Goal: Complete application form: Complete application form

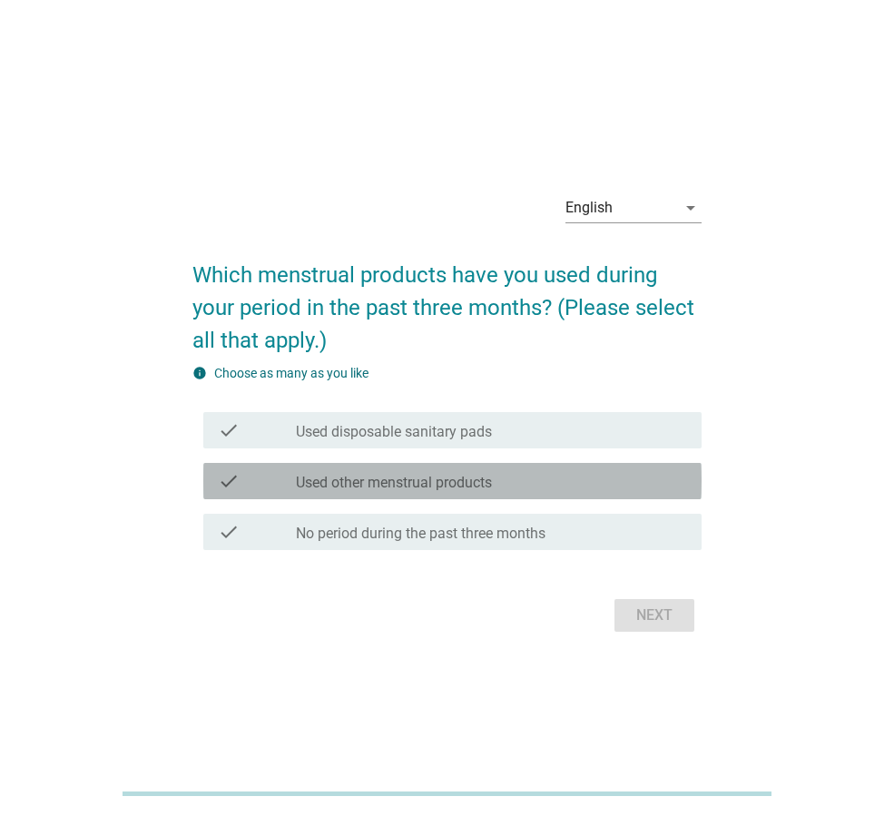
click at [492, 486] on label "Used other menstrual products" at bounding box center [394, 483] width 196 height 18
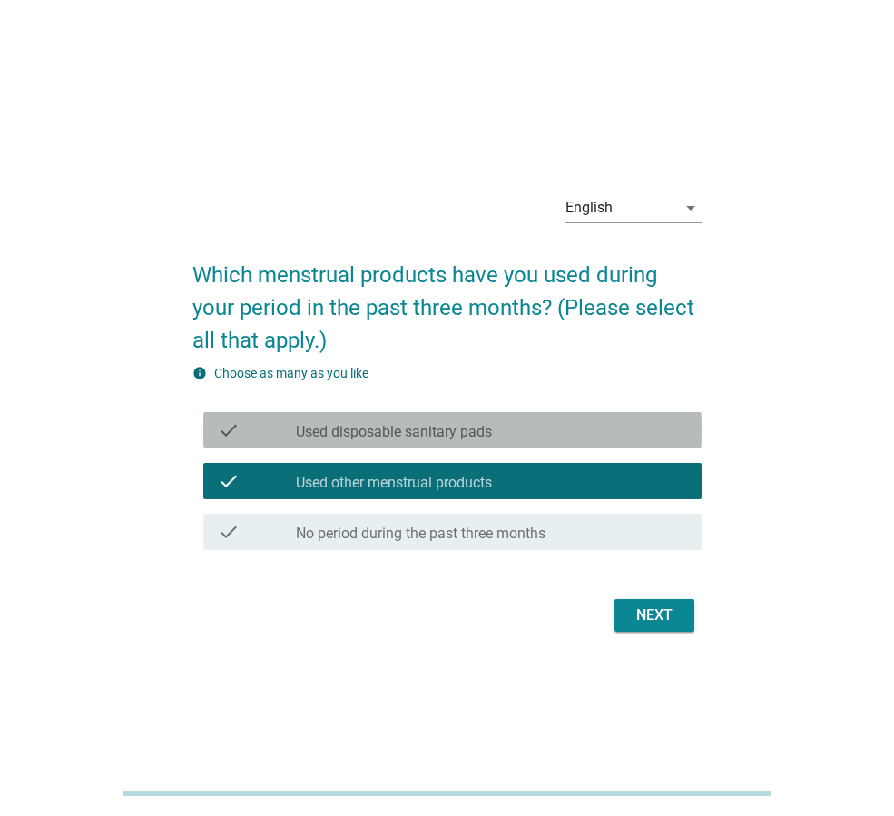
click at [559, 440] on div "check_box_outline_blank Used disposable sanitary pads" at bounding box center [491, 430] width 391 height 22
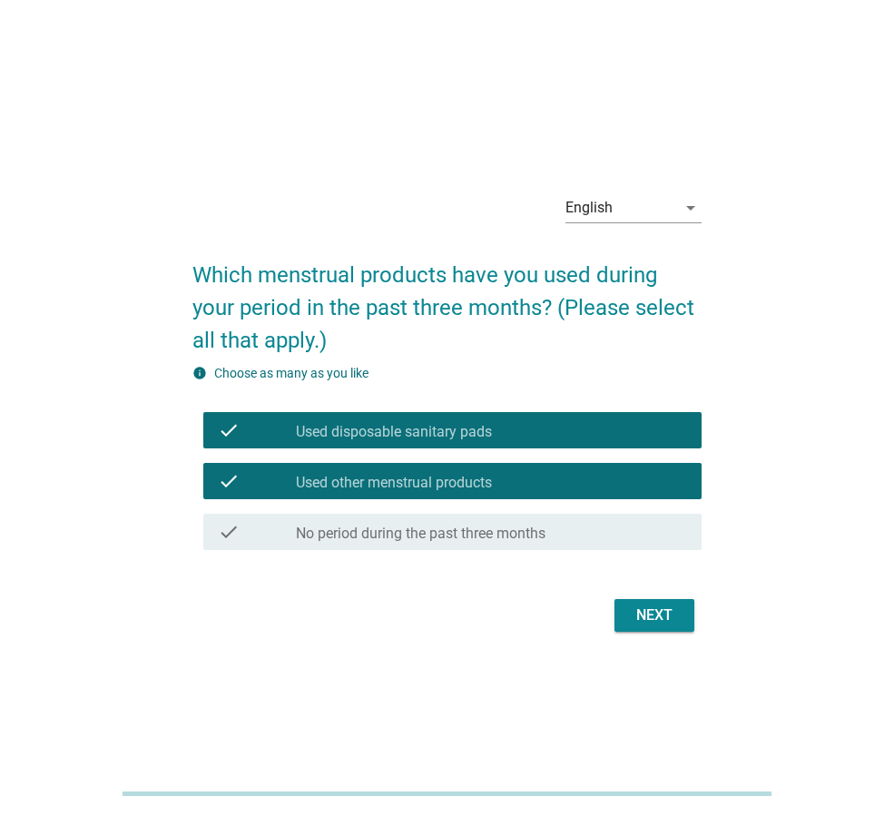
click at [671, 617] on div "Next" at bounding box center [654, 616] width 51 height 22
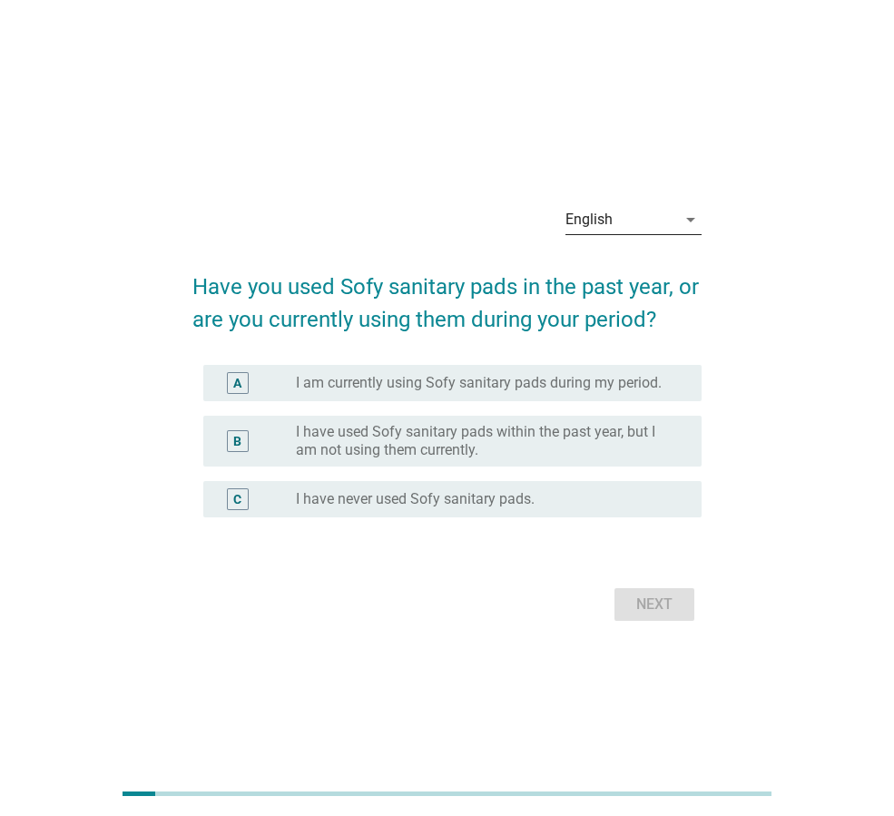
click at [607, 213] on div "English" at bounding box center [589, 220] width 47 height 16
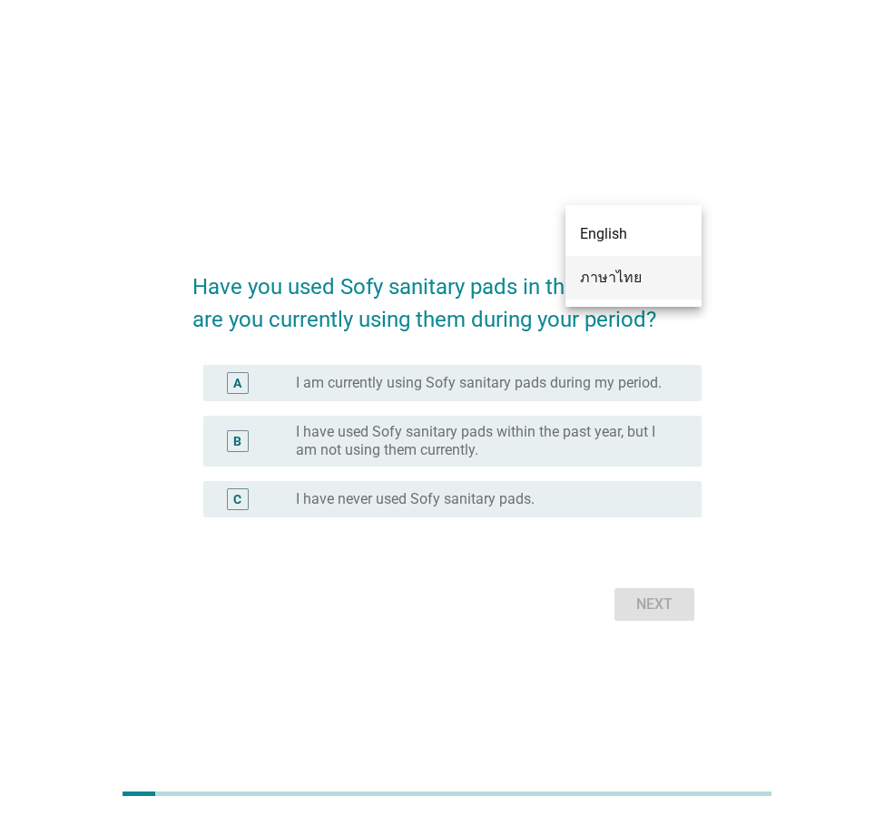
click at [608, 283] on div "ภาษาไทย" at bounding box center [633, 278] width 107 height 22
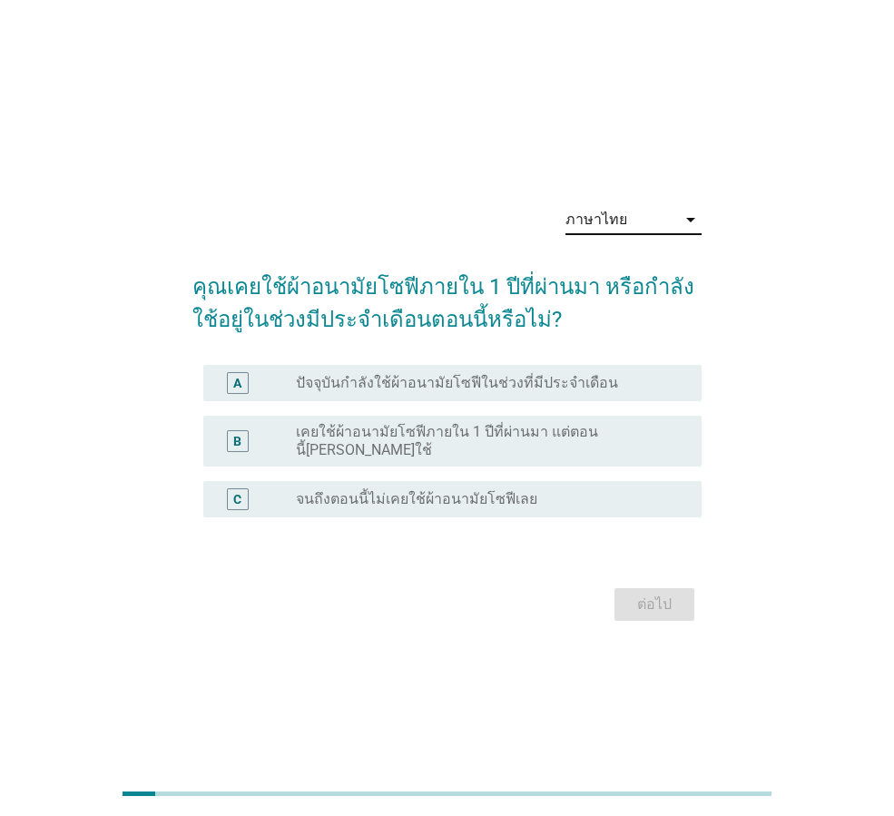
click at [548, 392] on label "ปัจจุบันกำลังใช้ผ้าอนามัยโซฟีในช่วงที่มีประจำเดือน" at bounding box center [457, 383] width 322 height 18
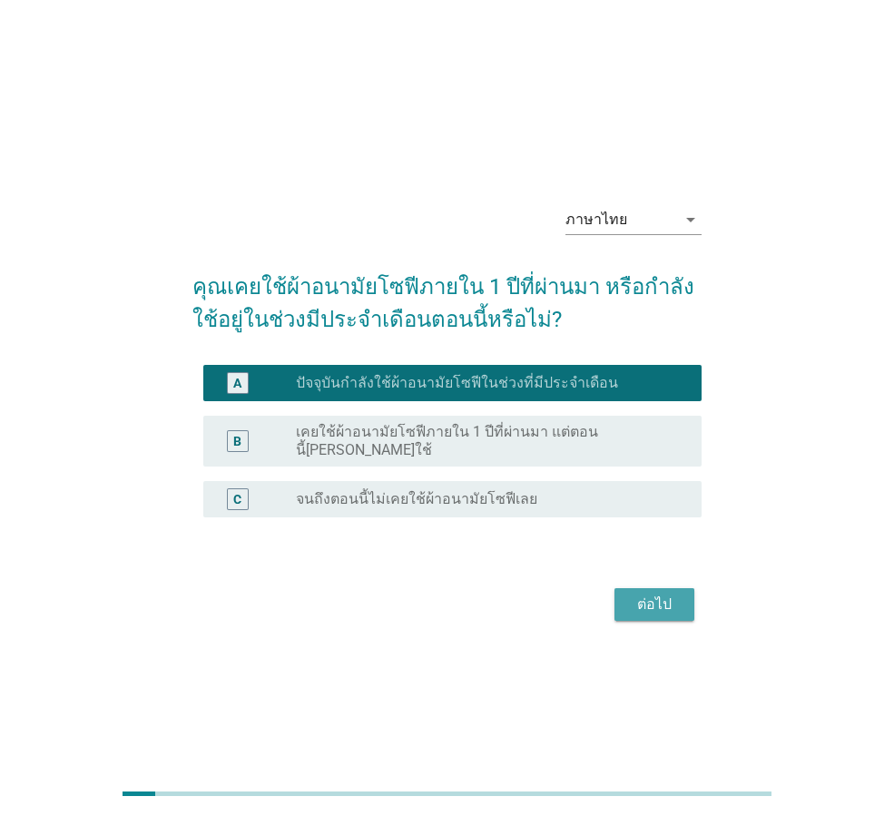
click at [652, 603] on div "ต่อไป" at bounding box center [654, 605] width 51 height 22
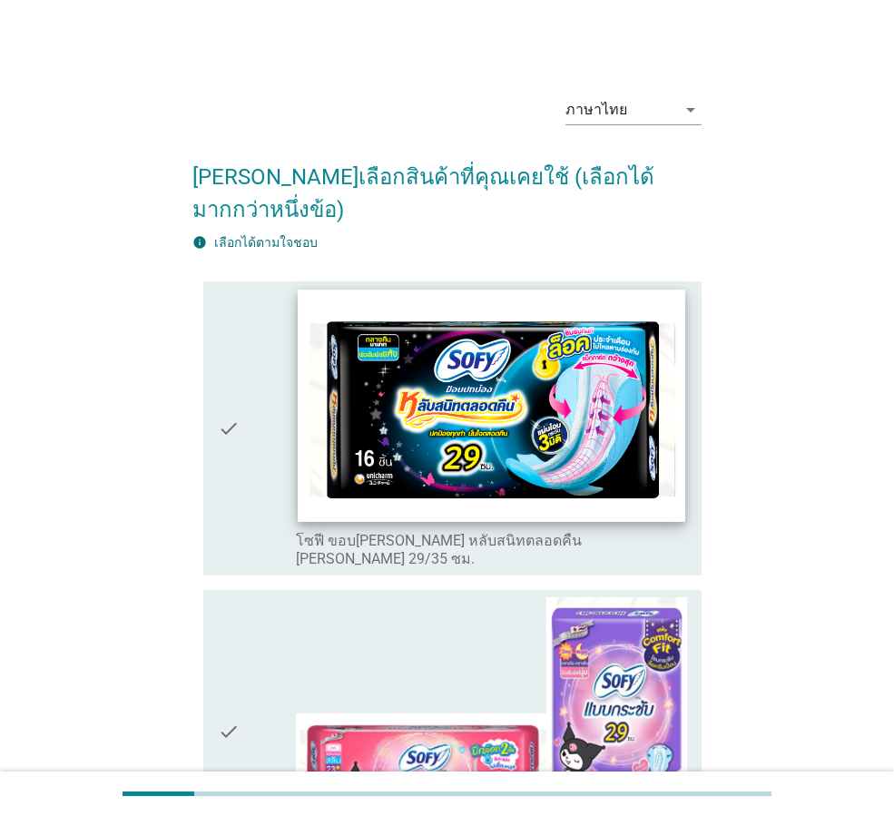
click at [551, 429] on img at bounding box center [491, 406] width 387 height 232
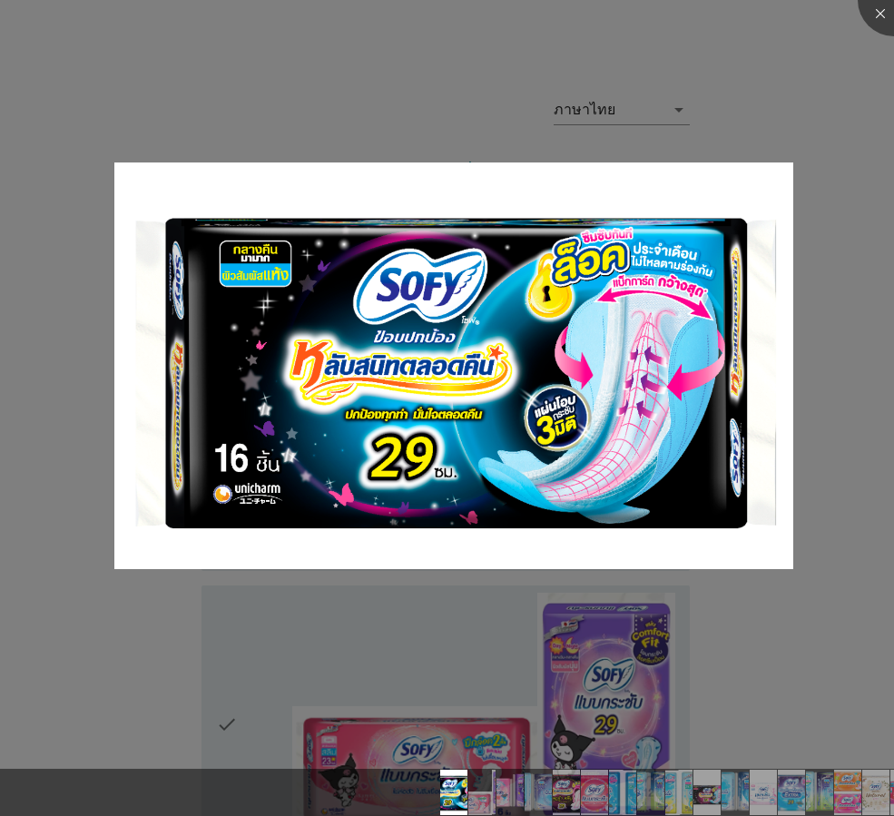
scroll to position [272, 0]
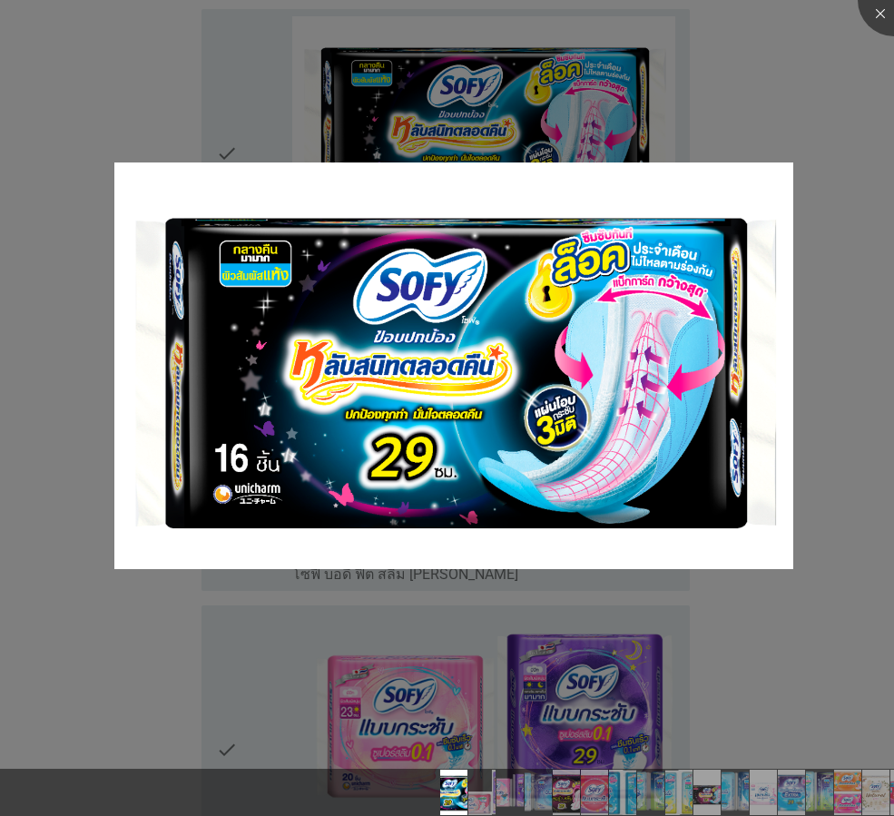
click at [656, 608] on div at bounding box center [447, 408] width 894 height 816
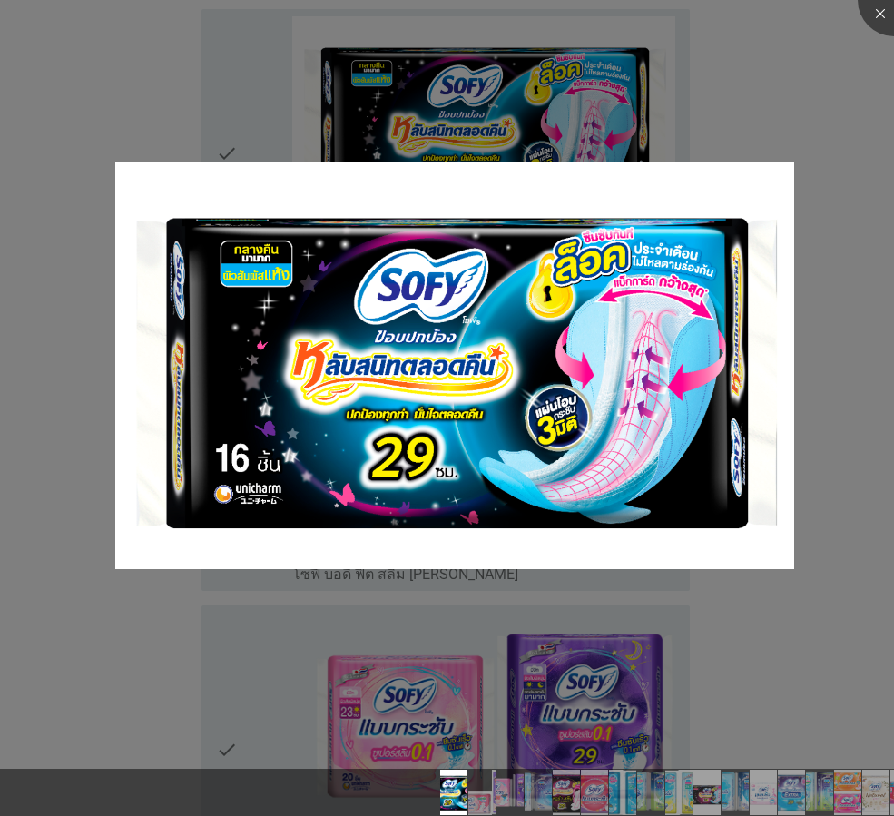
click at [847, 218] on div at bounding box center [447, 408] width 894 height 816
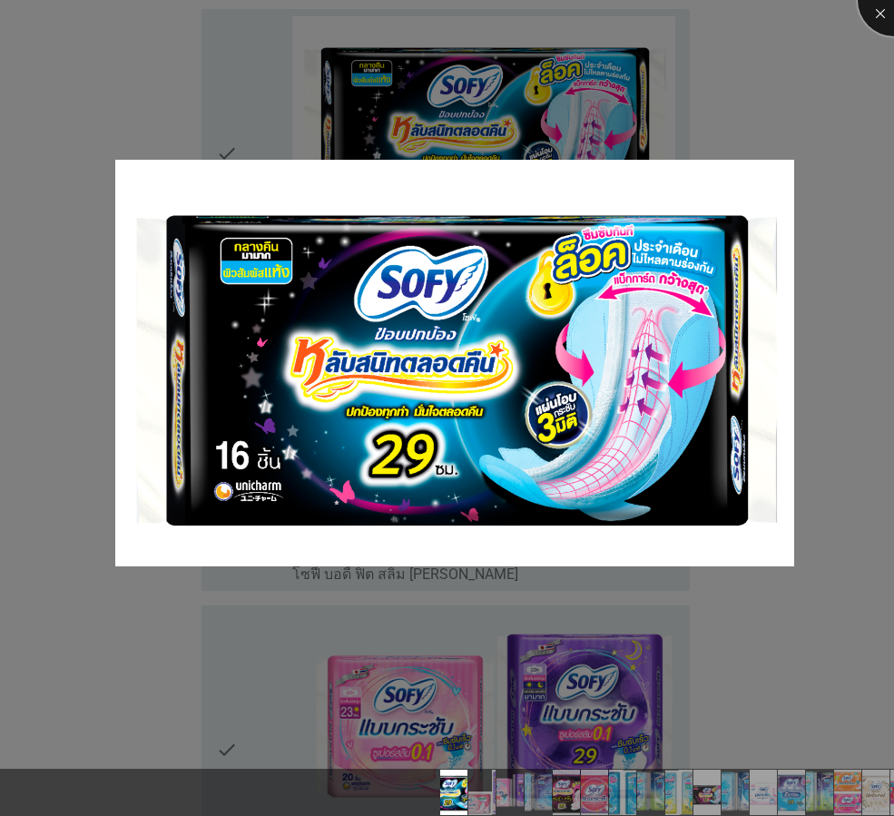
click at [879, 18] on div at bounding box center [894, 0] width 73 height 73
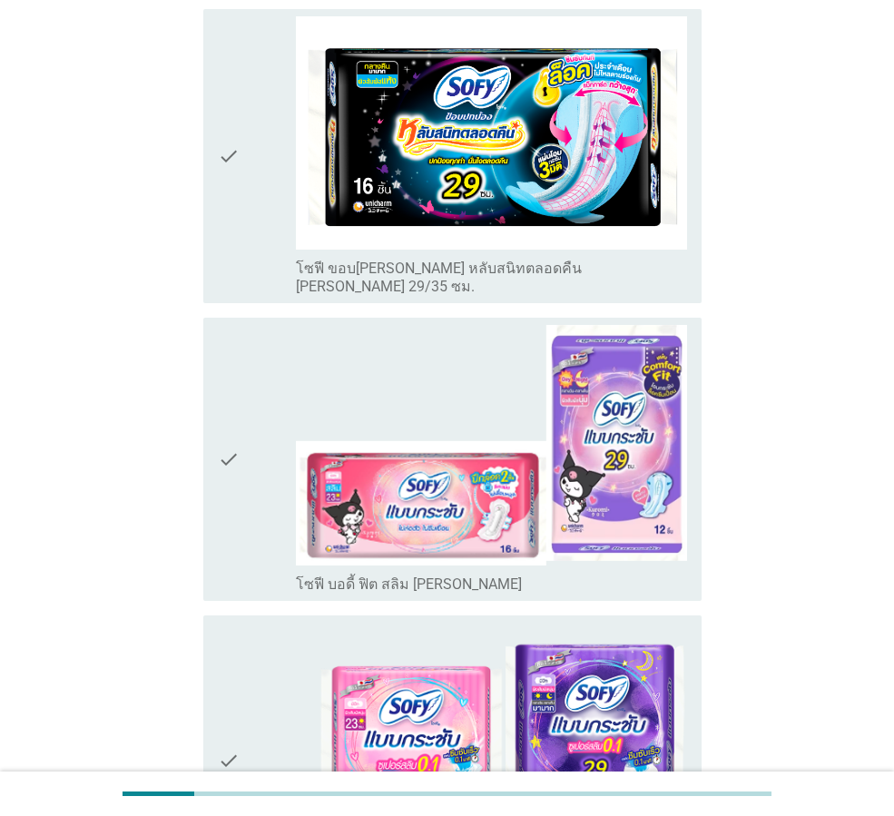
click at [196, 119] on div "check check_box_outline_blank โซฟี ขอบ[PERSON_NAME] หลับสนิทตลอดคืน [PERSON_NAM…" at bounding box center [446, 157] width 509 height 310
click at [231, 133] on icon "check" at bounding box center [229, 156] width 22 height 281
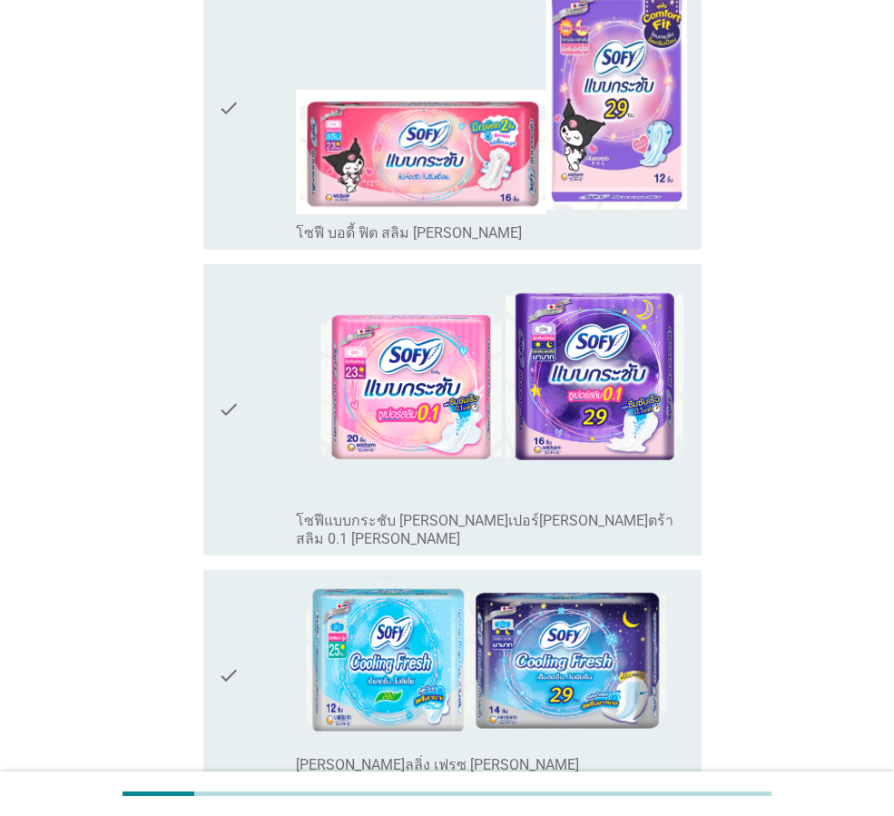
scroll to position [726, 0]
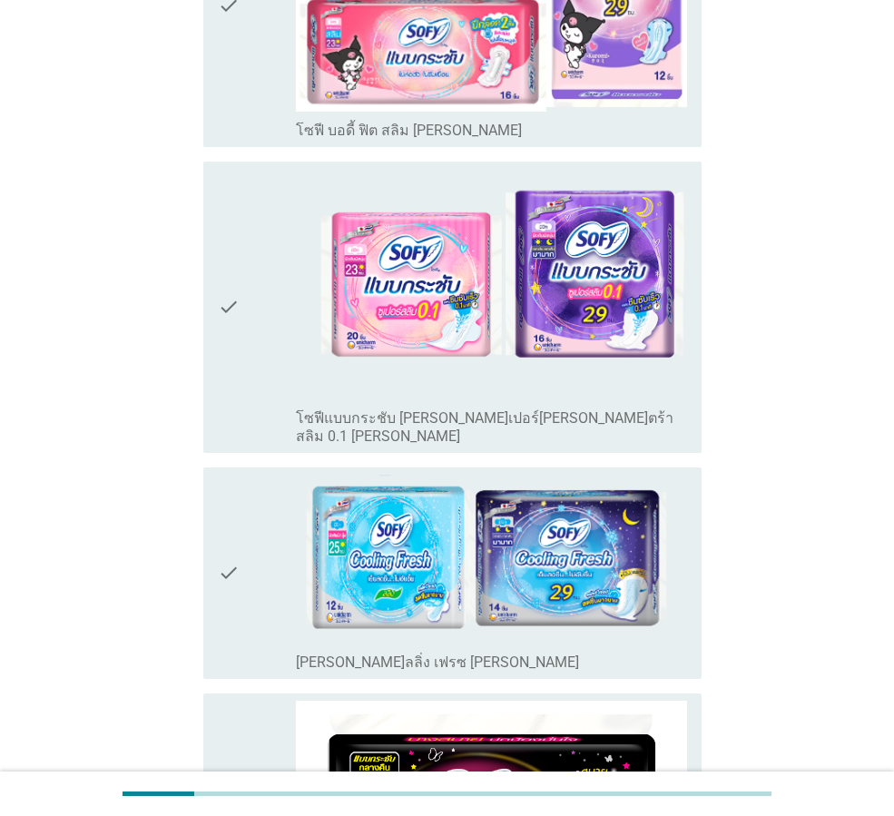
click at [267, 230] on div "check" at bounding box center [257, 307] width 78 height 277
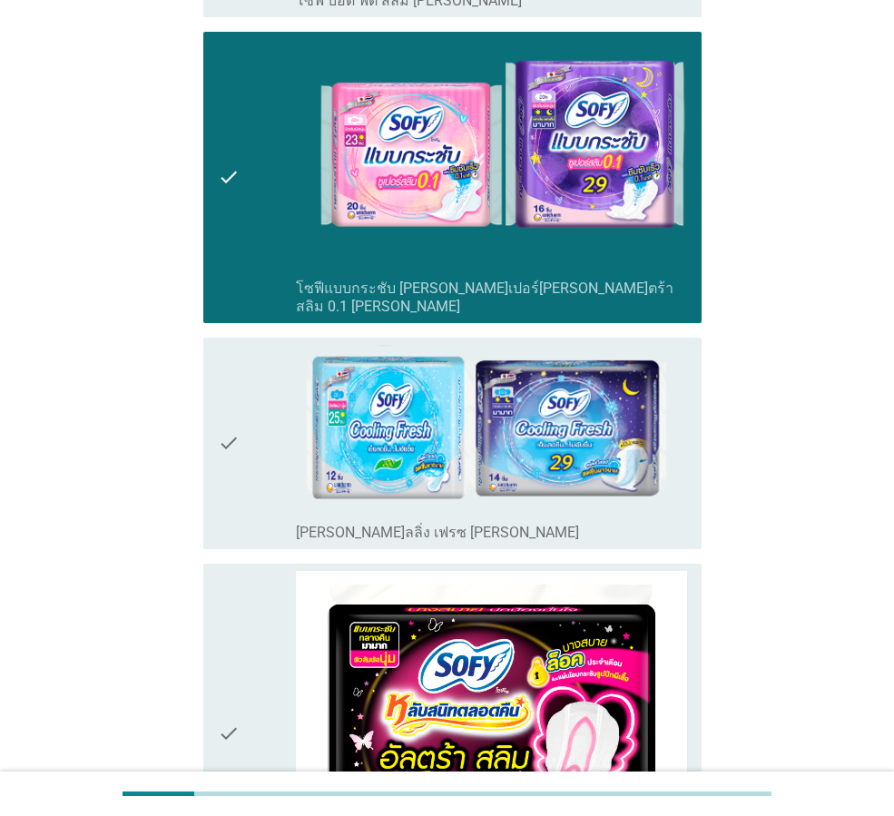
scroll to position [999, 0]
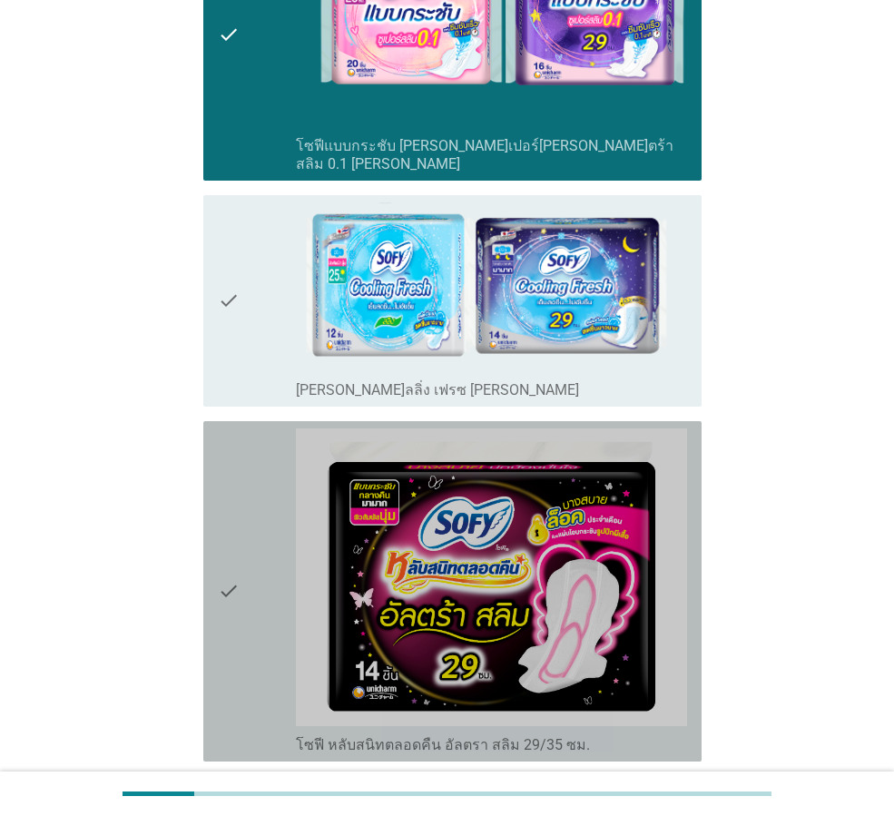
click at [243, 479] on div "check" at bounding box center [257, 592] width 78 height 326
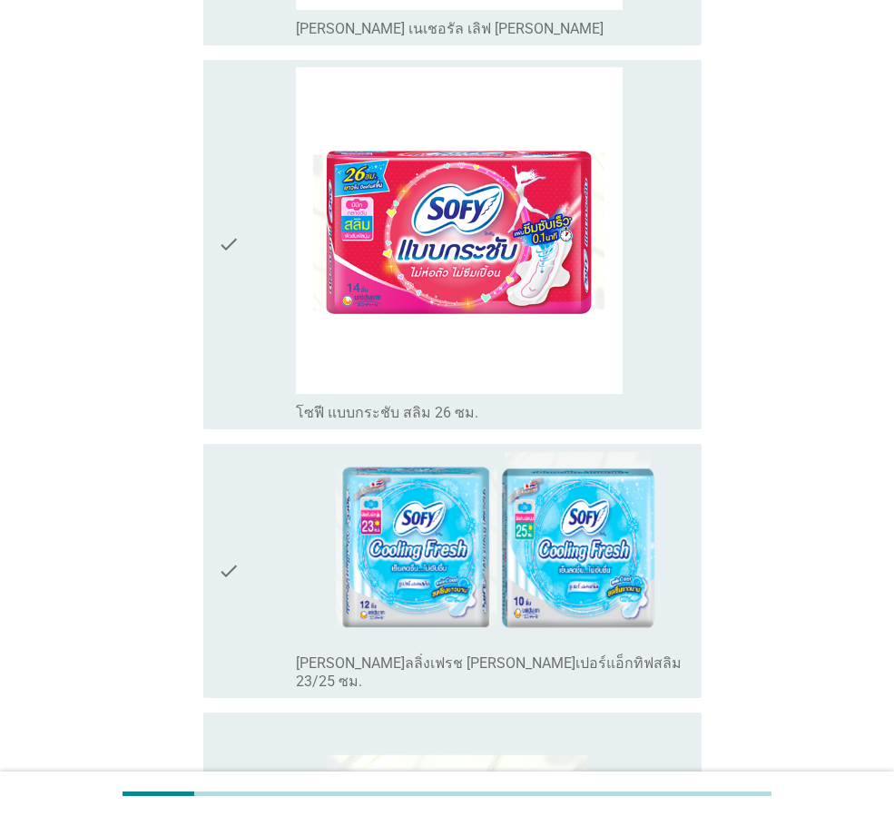
scroll to position [4916, 0]
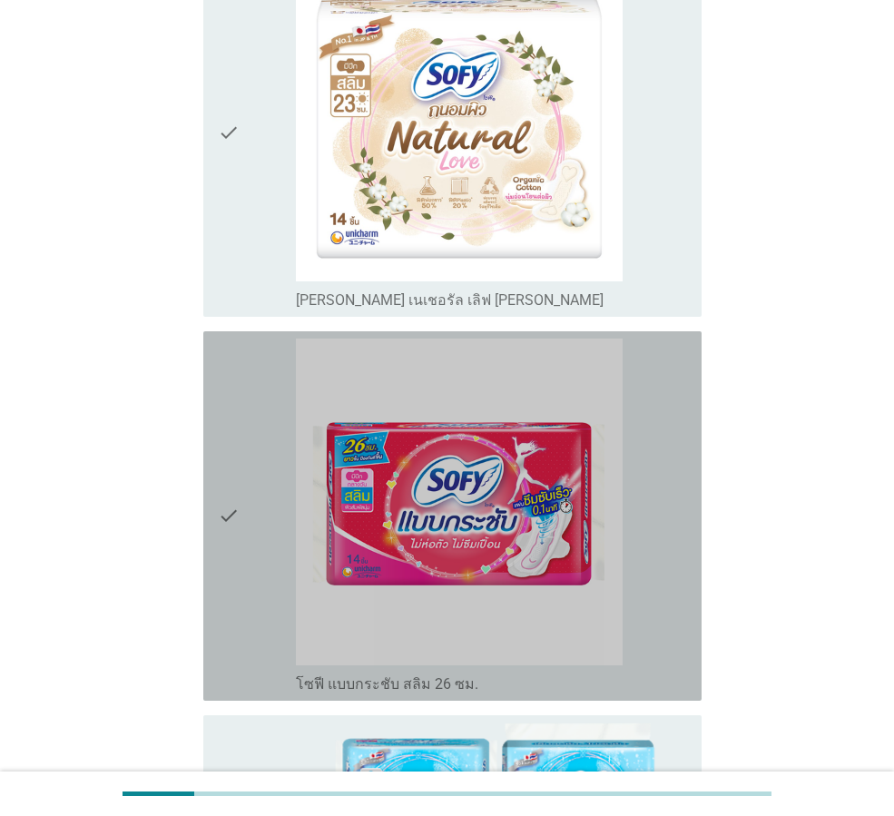
click at [238, 339] on icon "check" at bounding box center [229, 516] width 22 height 355
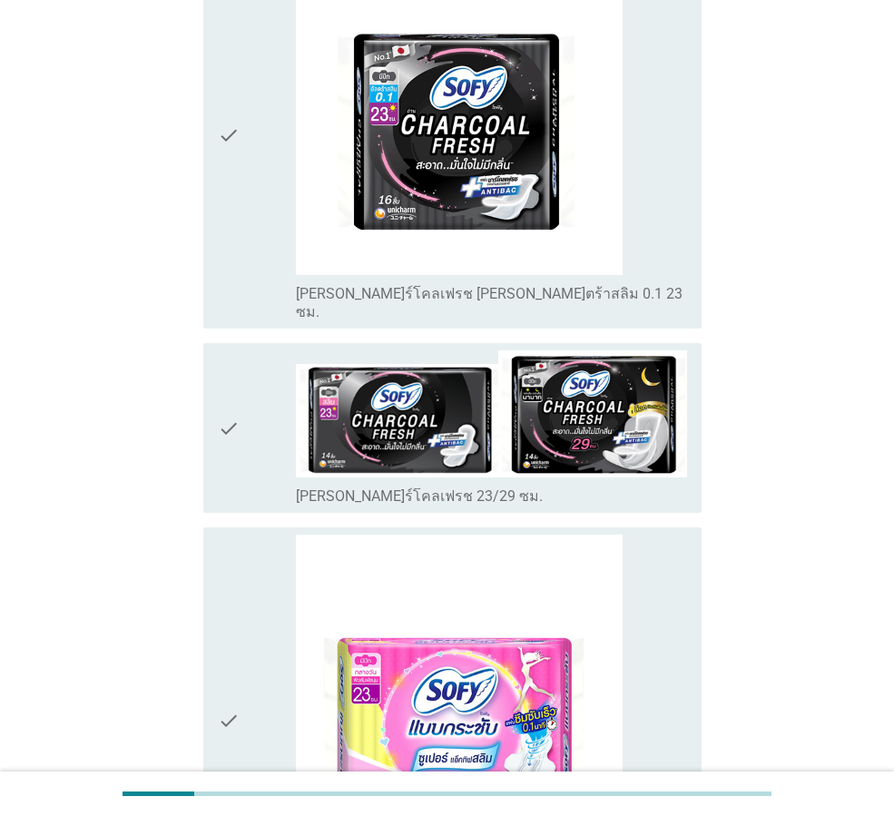
scroll to position [6822, 0]
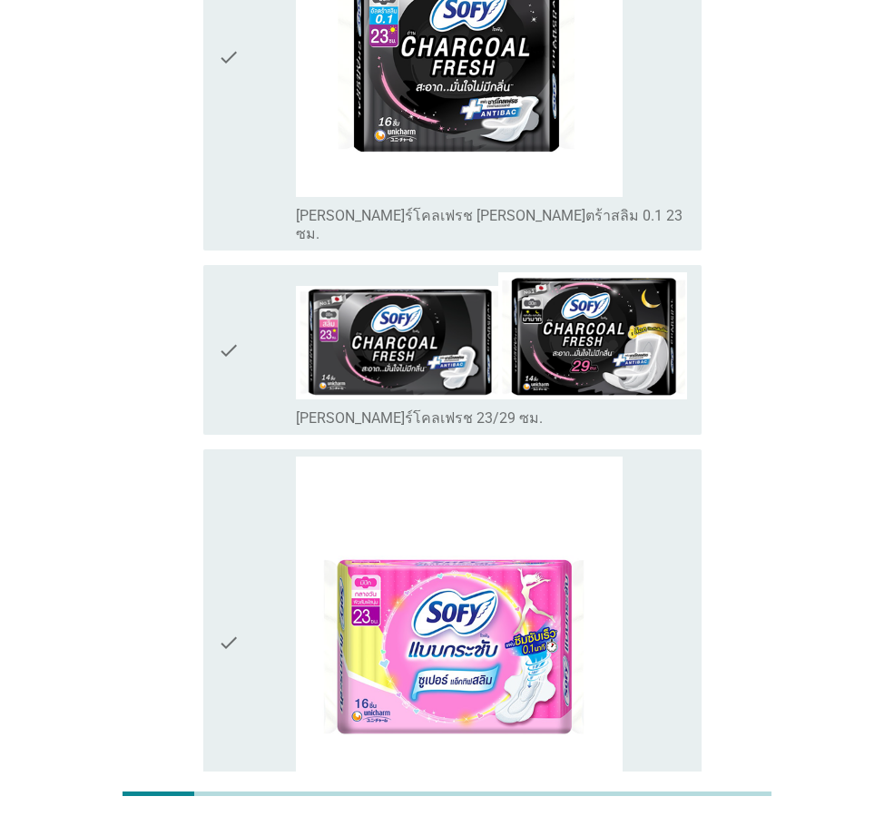
click at [268, 457] on div "check" at bounding box center [257, 643] width 78 height 373
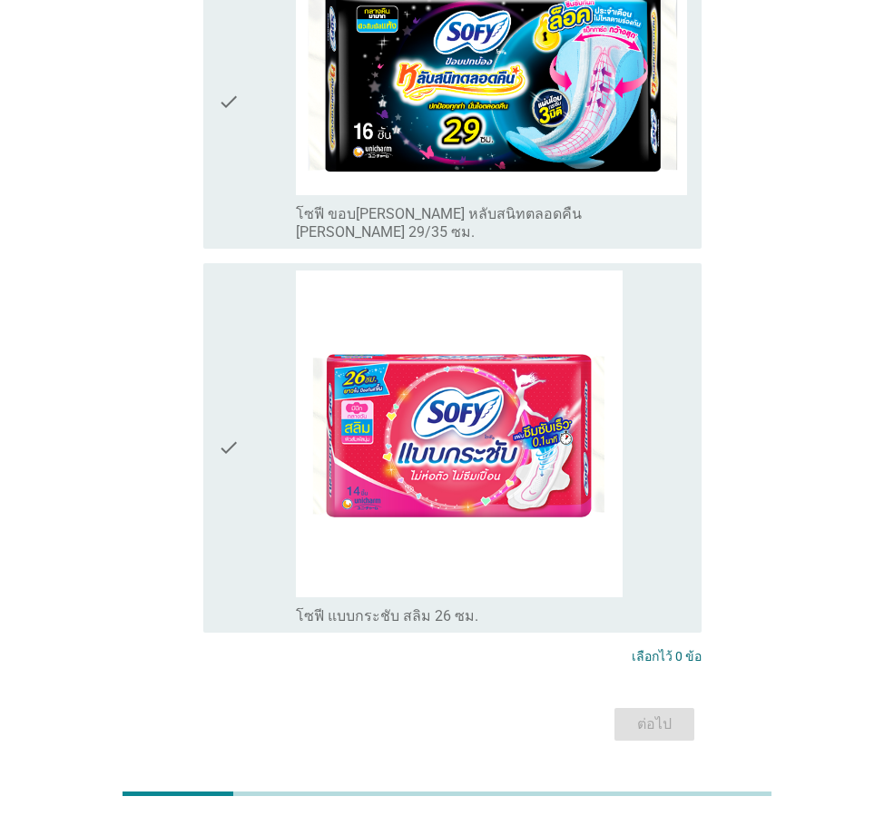
scroll to position [936, 0]
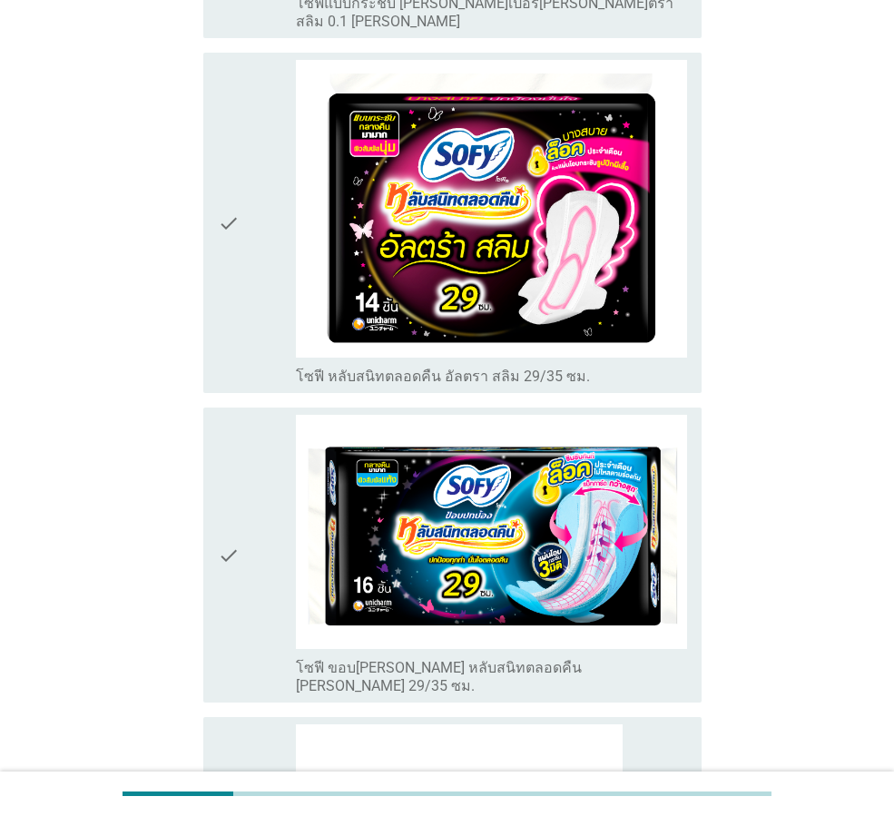
click at [249, 480] on div "check" at bounding box center [257, 555] width 78 height 281
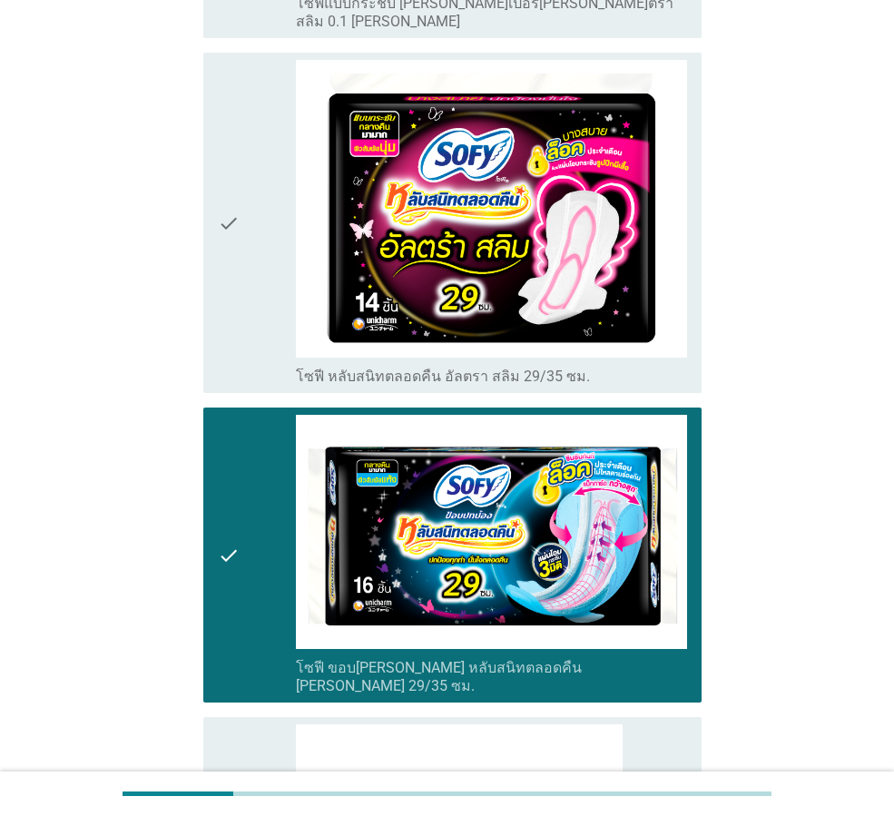
click at [229, 263] on icon "check" at bounding box center [229, 223] width 22 height 326
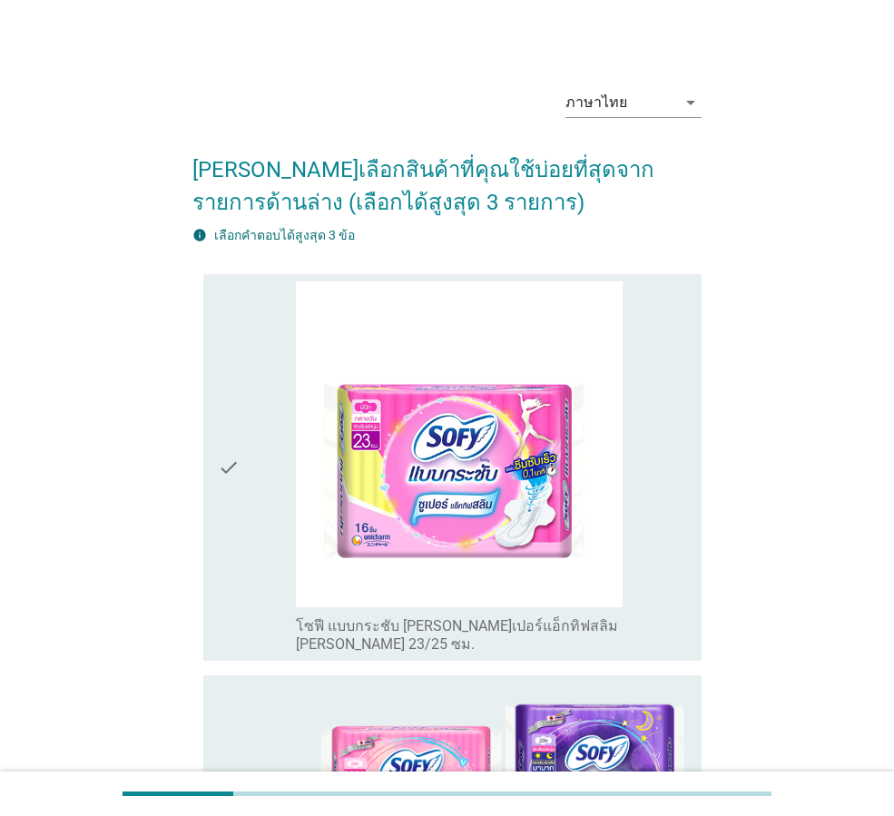
scroll to position [0, 0]
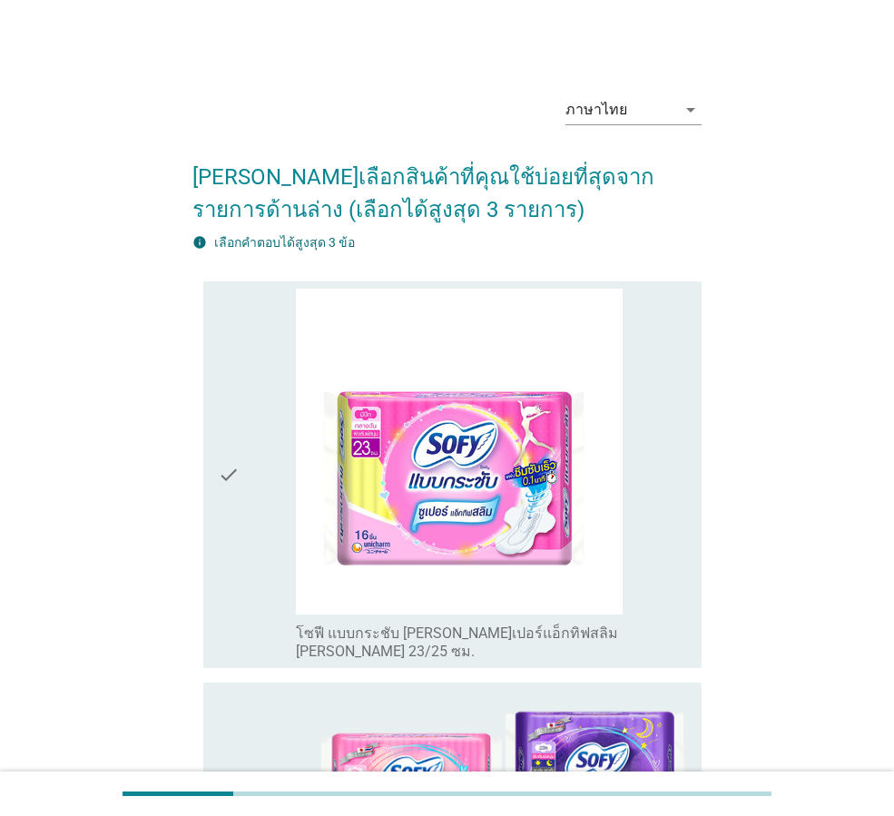
click at [246, 475] on div "check" at bounding box center [257, 475] width 78 height 373
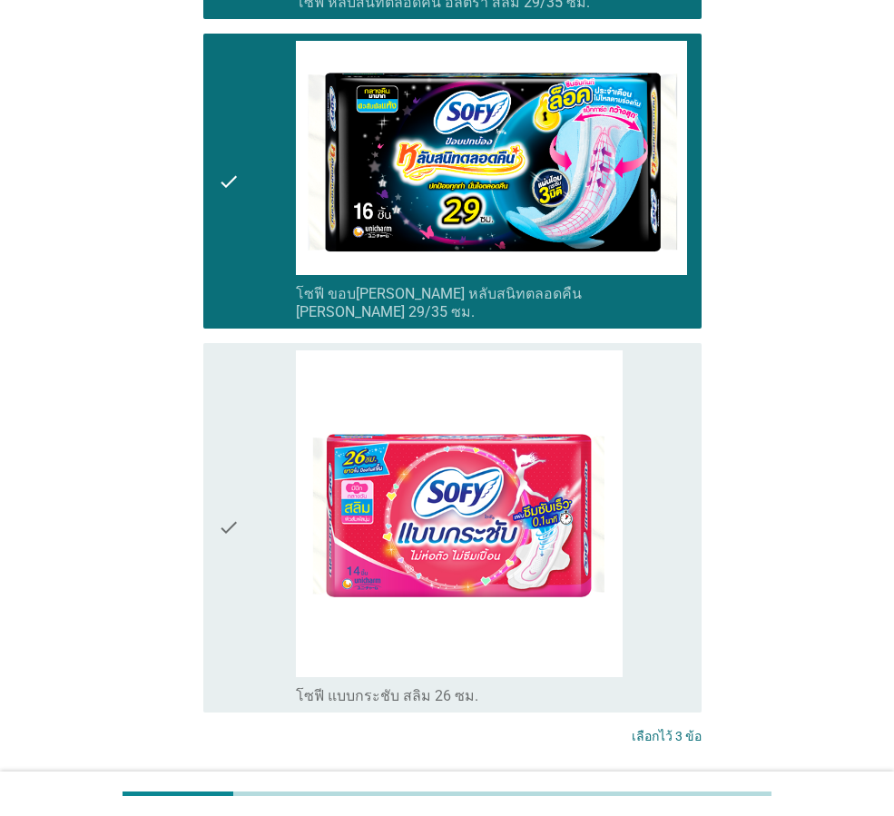
scroll to position [1390, 0]
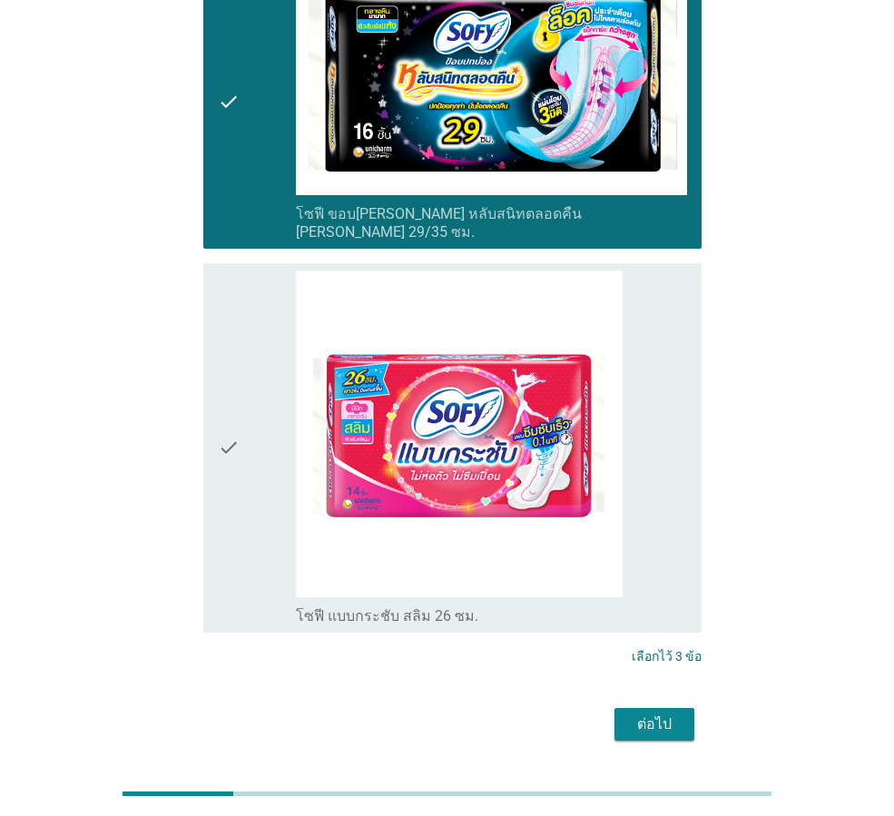
click at [697, 703] on div "ต่อไป" at bounding box center [446, 725] width 509 height 44
click at [676, 714] on div "ต่อไป" at bounding box center [654, 725] width 51 height 22
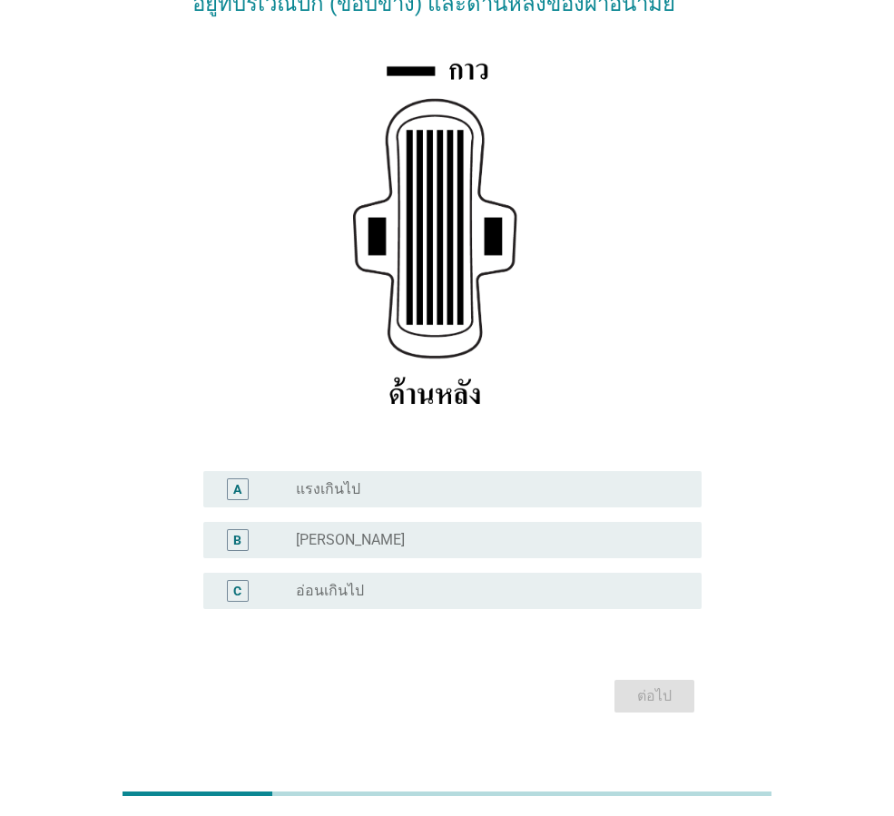
scroll to position [265, 0]
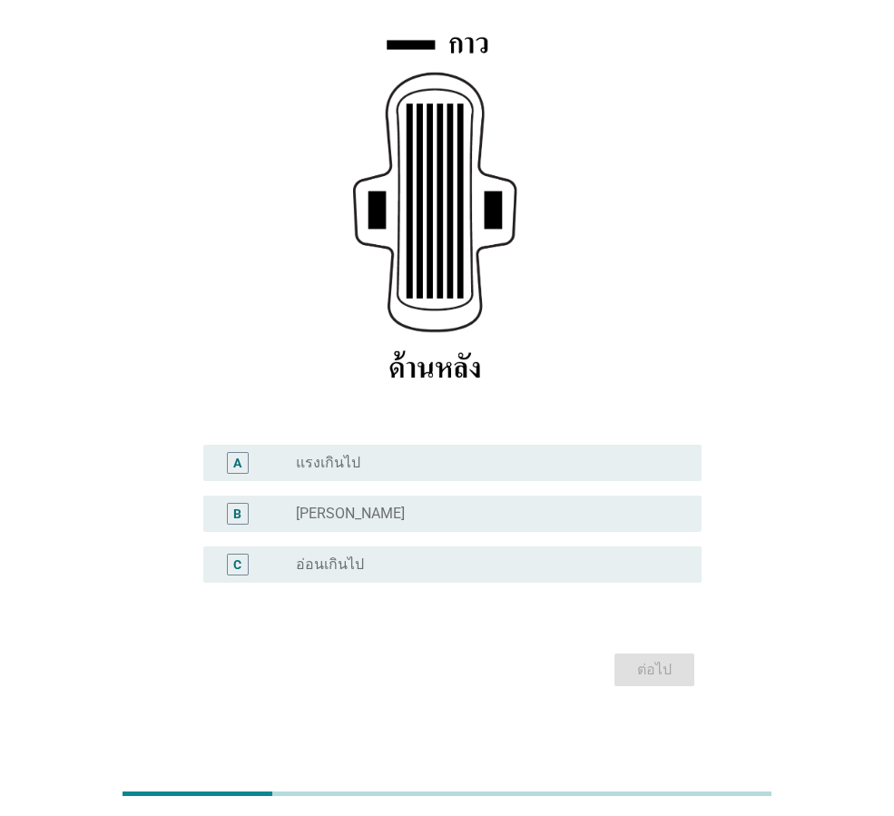
click at [457, 528] on div "B radio_button_unchecked [PERSON_NAME]" at bounding box center [452, 514] width 498 height 36
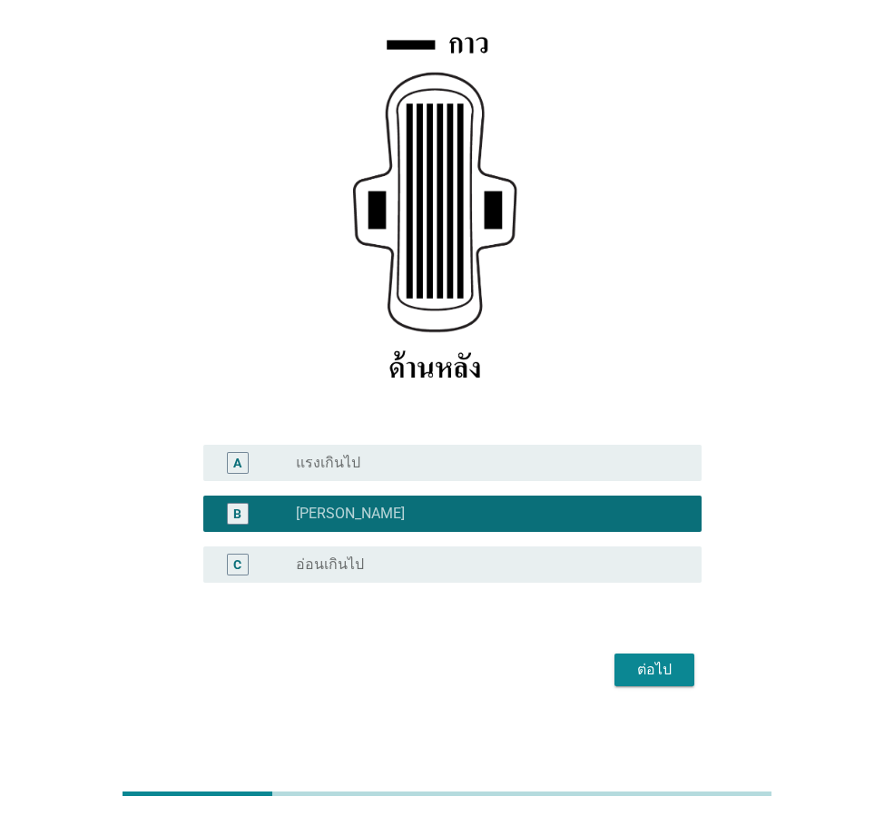
click at [687, 676] on button "ต่อไป" at bounding box center [655, 670] width 80 height 33
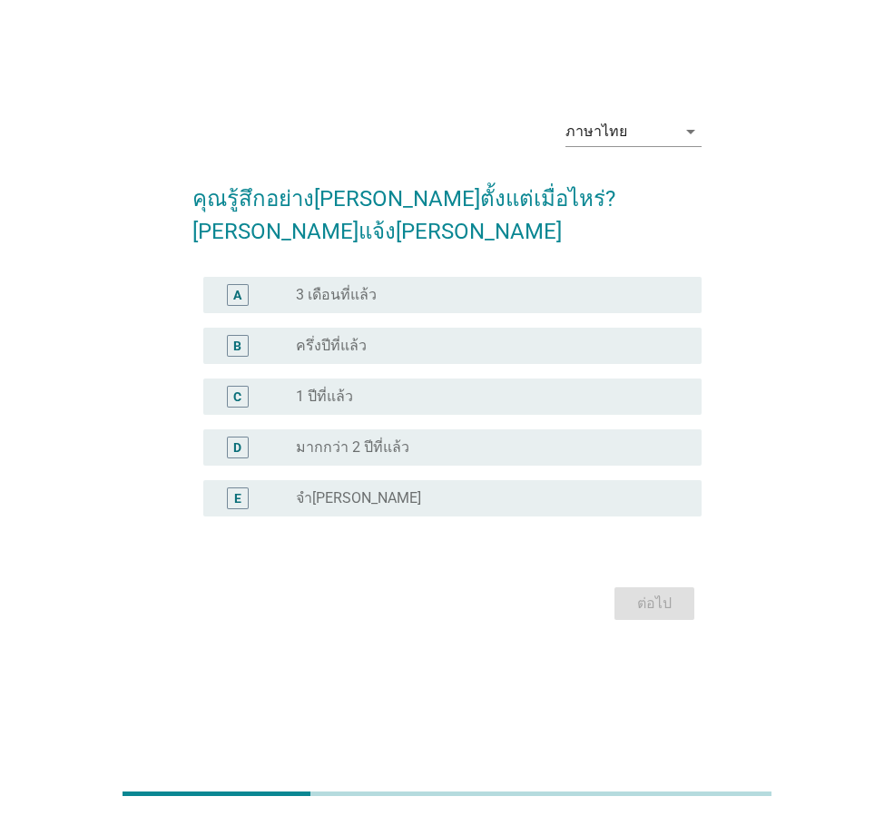
scroll to position [0, 0]
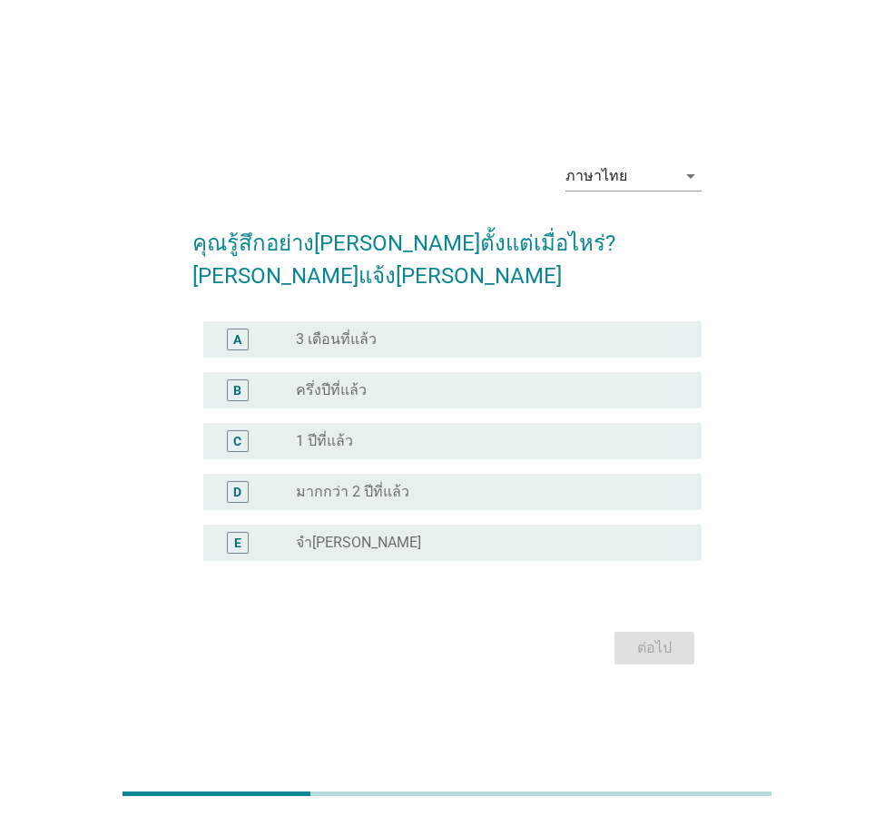
click at [430, 432] on div "radio_button_unchecked 1 ปีที่แล้ว" at bounding box center [484, 441] width 377 height 18
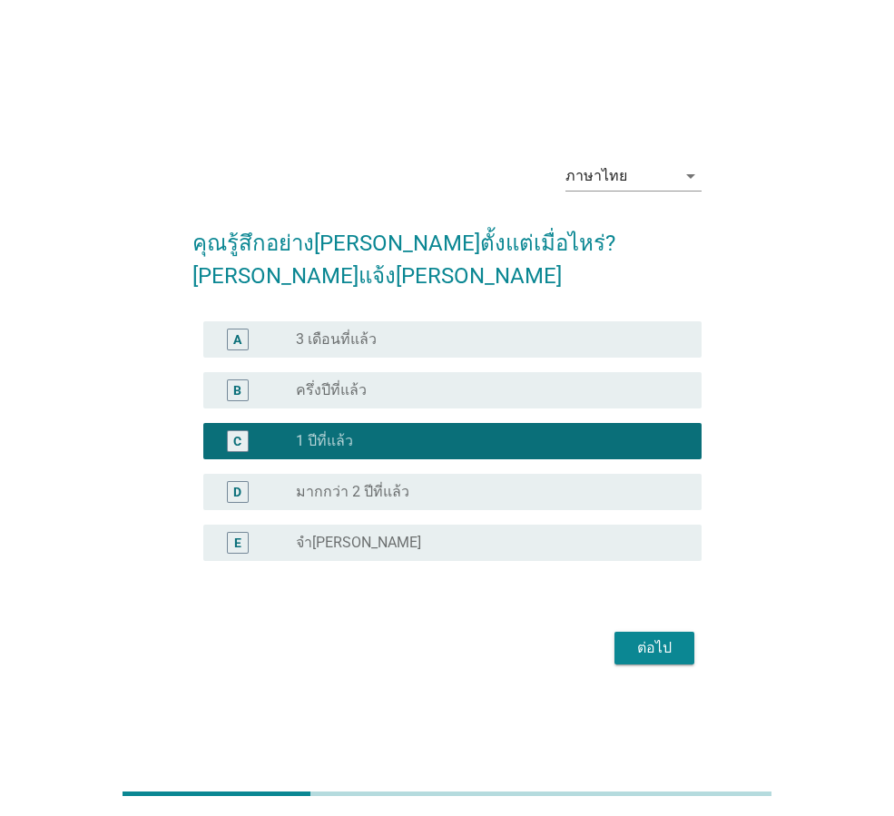
click at [430, 432] on div "radio_button_checked 1 ปีที่แล้ว" at bounding box center [484, 441] width 377 height 18
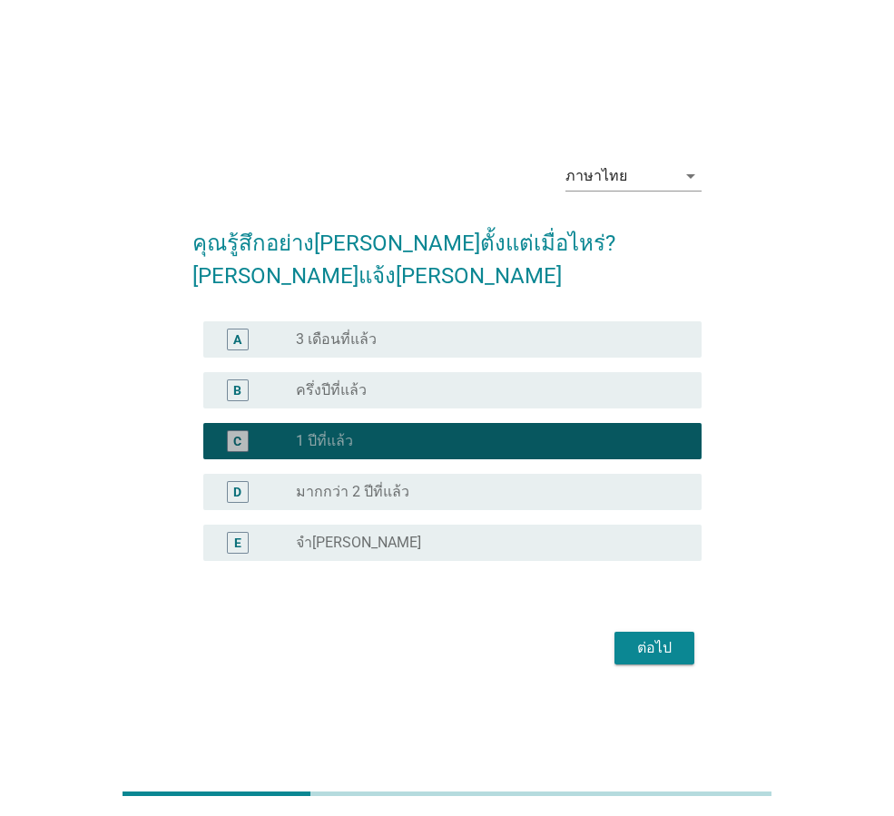
click at [429, 432] on div "radio_button_checked 1 ปีที่แล้ว" at bounding box center [484, 441] width 377 height 18
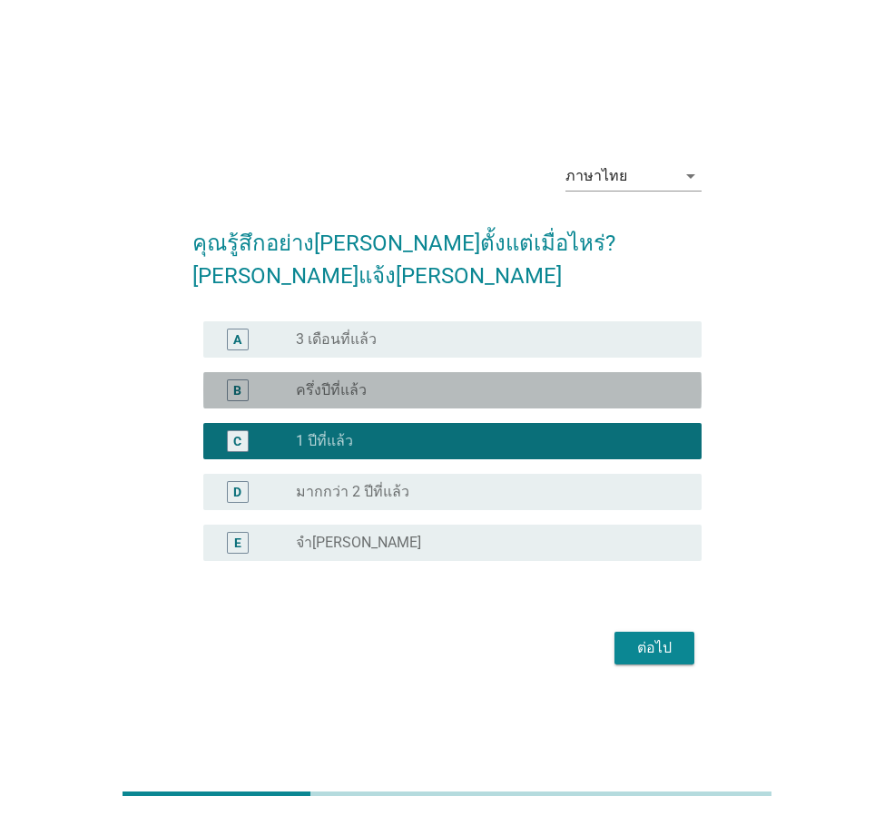
click at [368, 372] on div "B radio_button_unchecked ครึ่งปีที่แล้ว" at bounding box center [452, 390] width 498 height 36
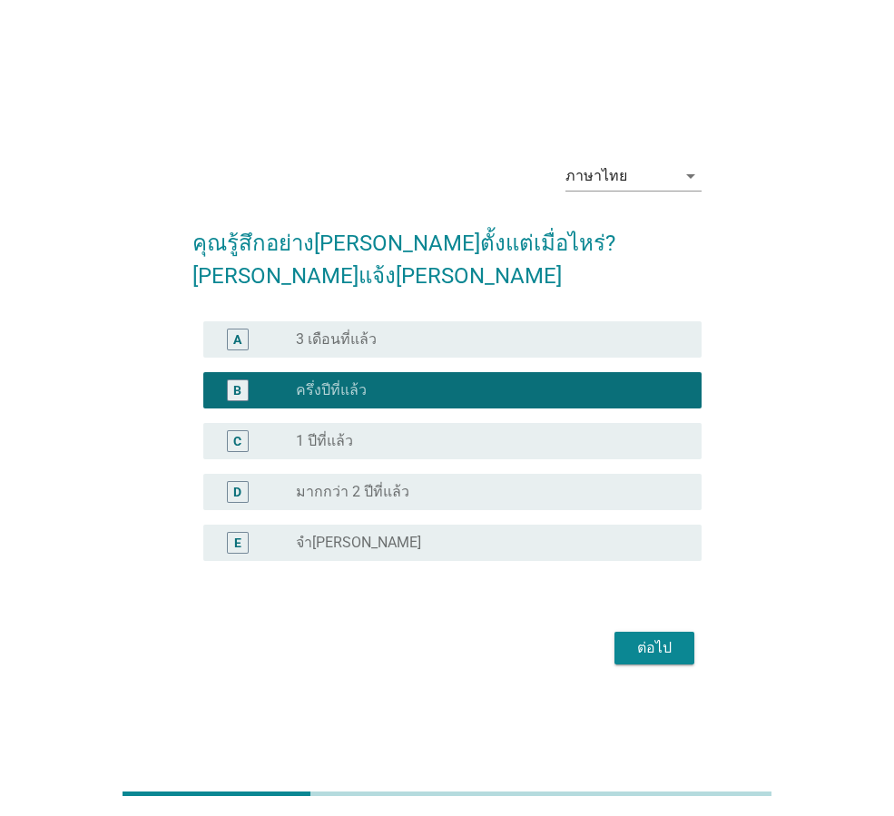
click at [649, 637] on div "ต่อไป" at bounding box center [654, 648] width 51 height 22
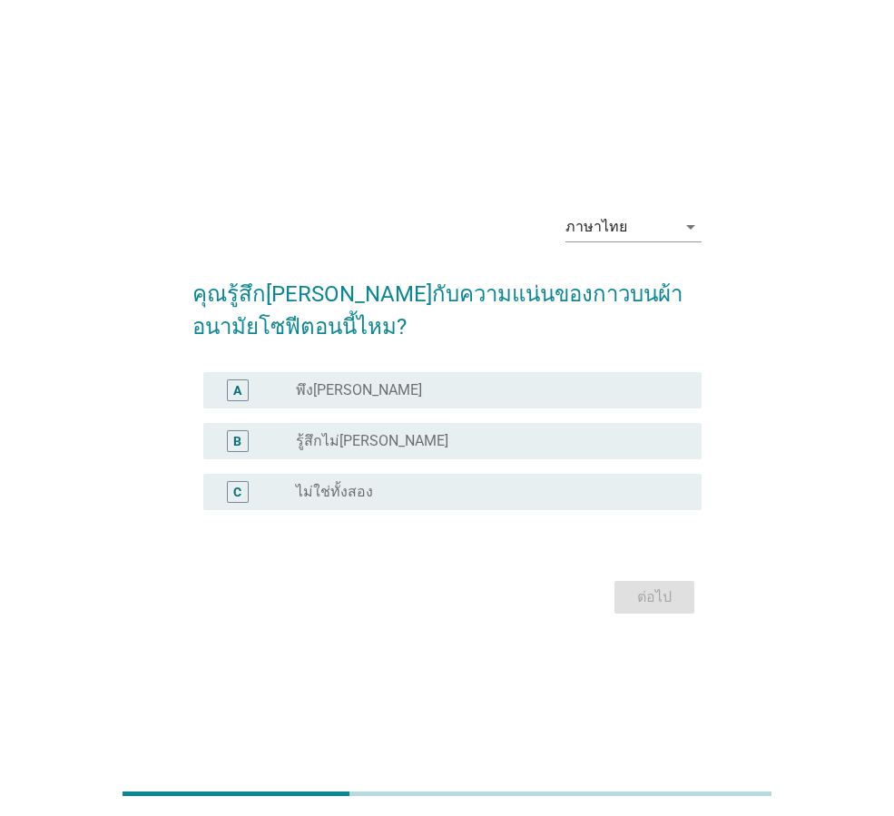
click at [491, 370] on div "A radio_button_unchecked พึง[PERSON_NAME]" at bounding box center [446, 390] width 509 height 51
click at [494, 380] on div "radio_button_unchecked พึง[PERSON_NAME]" at bounding box center [491, 391] width 391 height 22
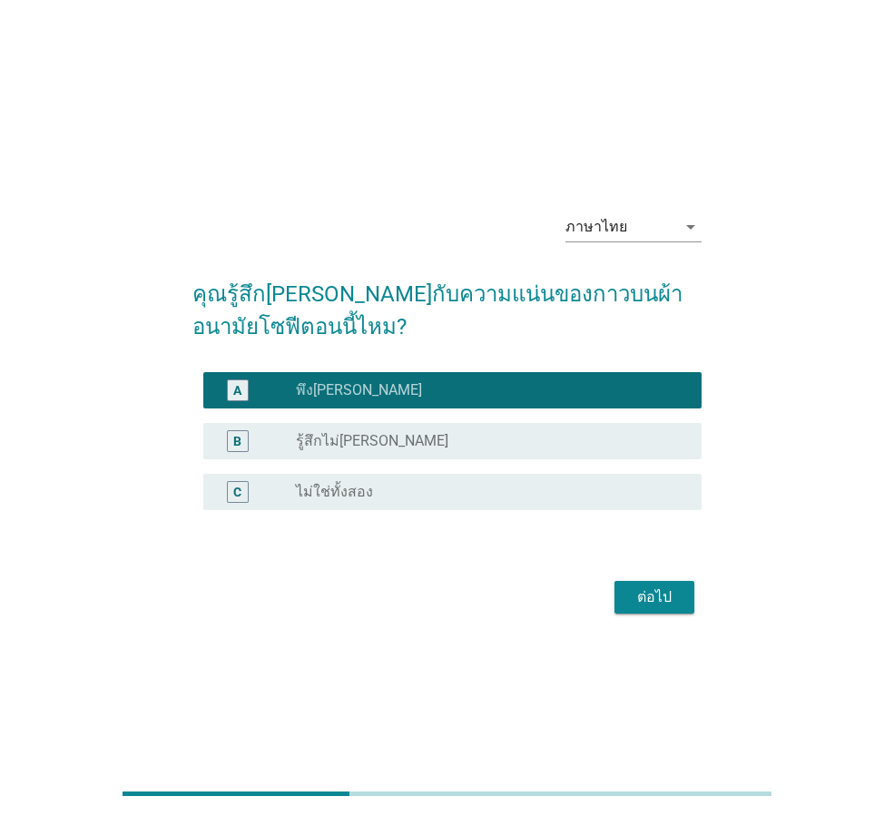
click at [650, 596] on div "ต่อไป" at bounding box center [654, 598] width 51 height 22
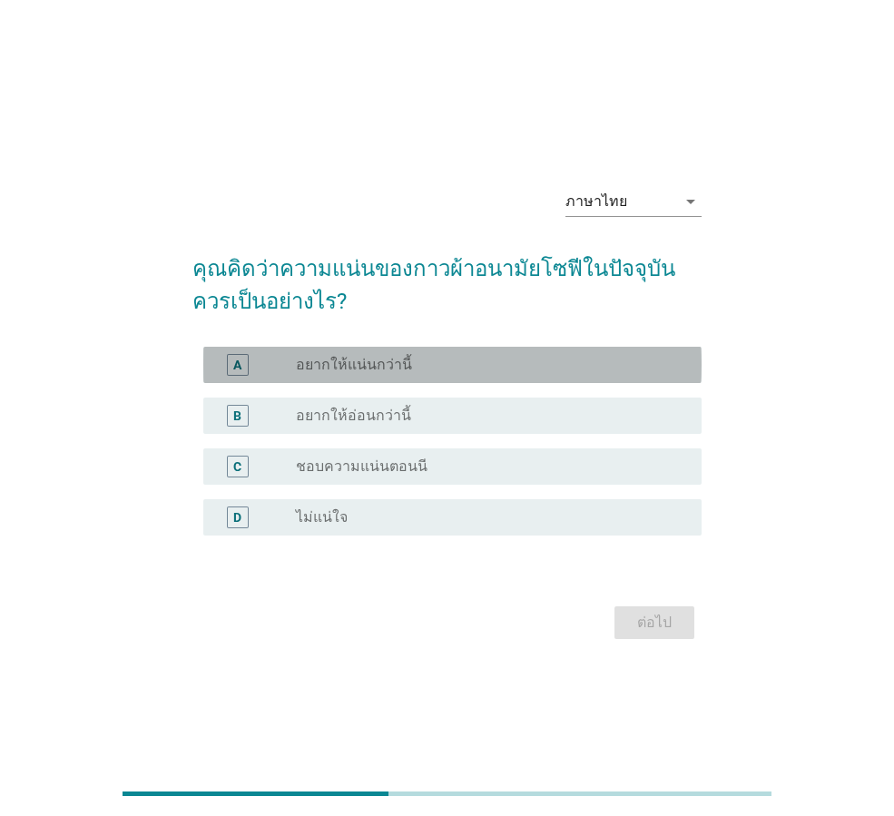
click at [406, 358] on div "radio_button_unchecked อยากให้แน่นกว่านี้" at bounding box center [484, 365] width 377 height 18
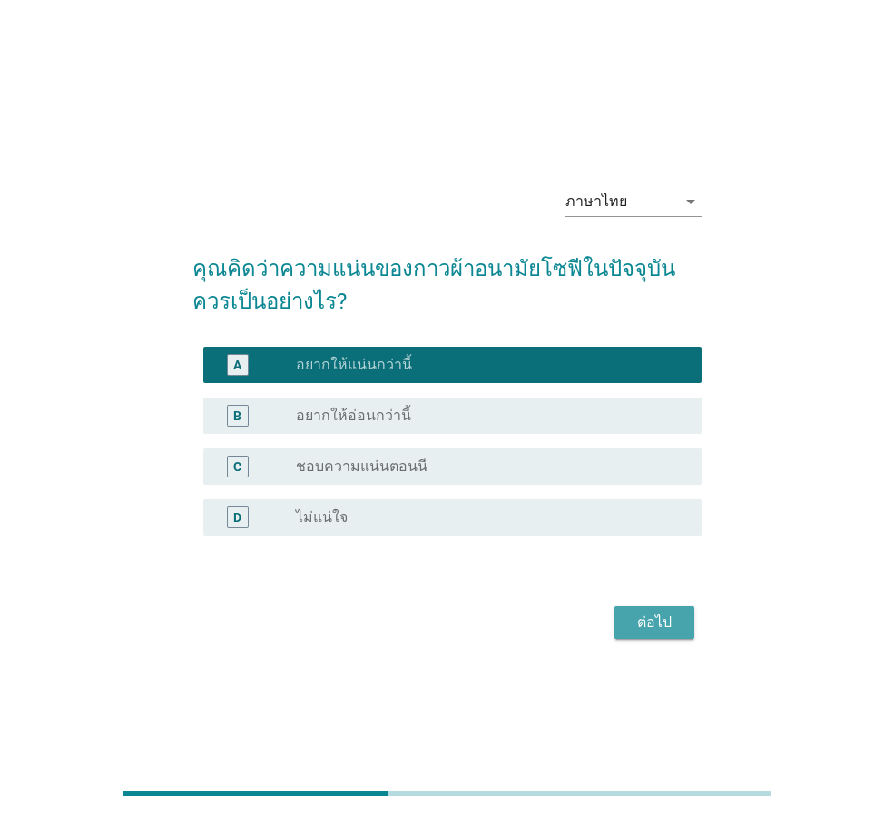
click at [650, 620] on div "ต่อไป" at bounding box center [654, 623] width 51 height 22
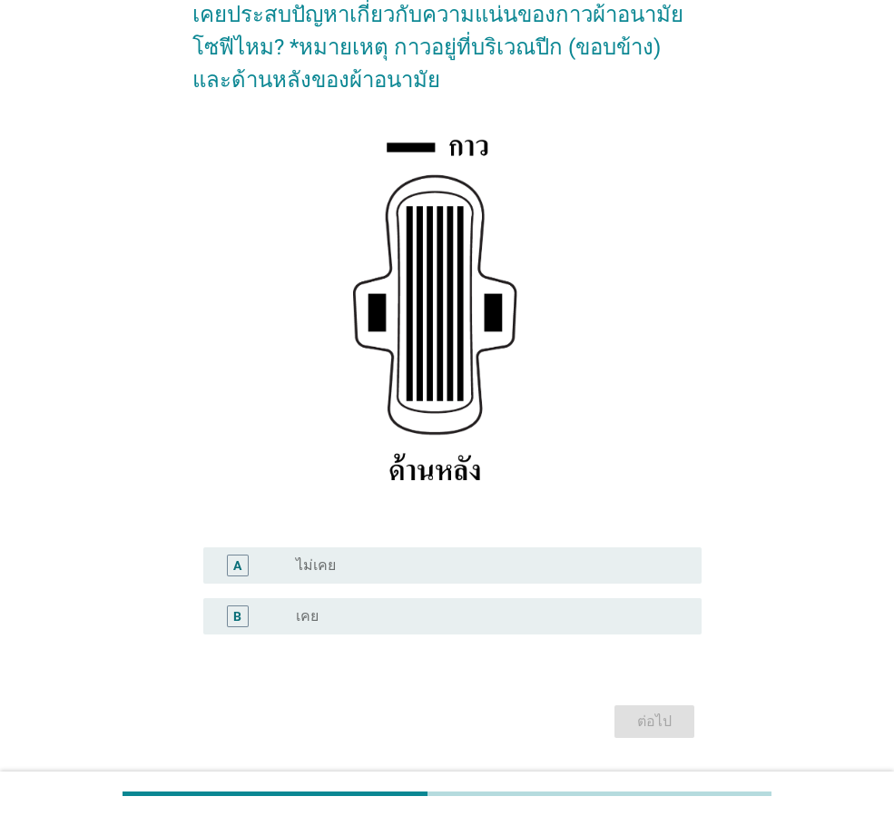
scroll to position [182, 0]
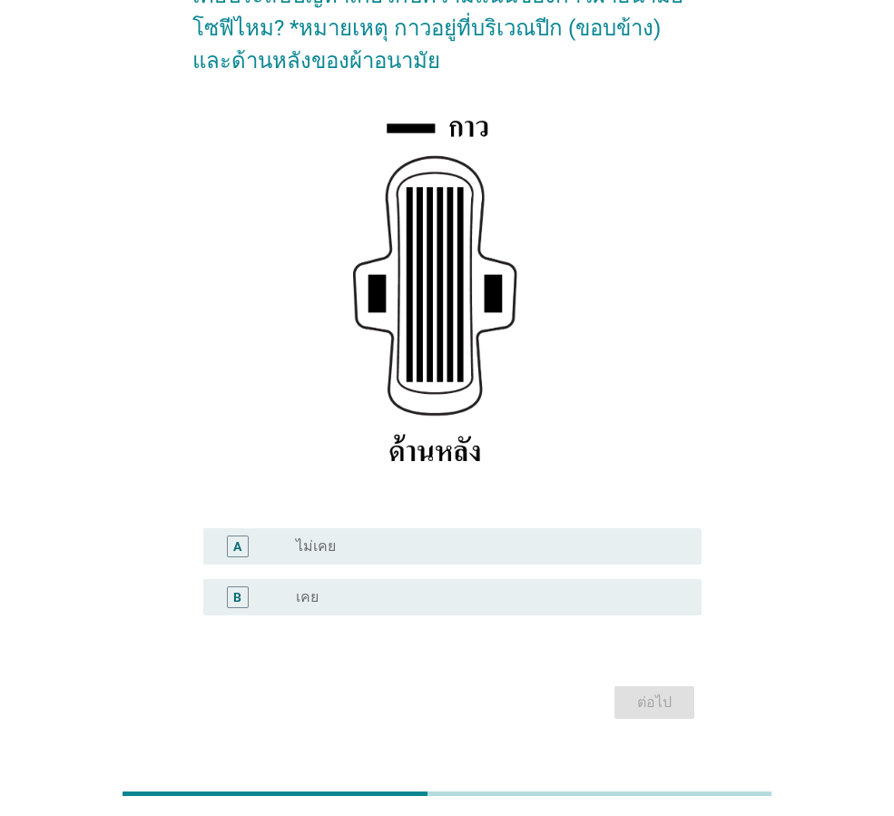
click at [435, 592] on div "radio_button_unchecked เคย" at bounding box center [484, 597] width 377 height 18
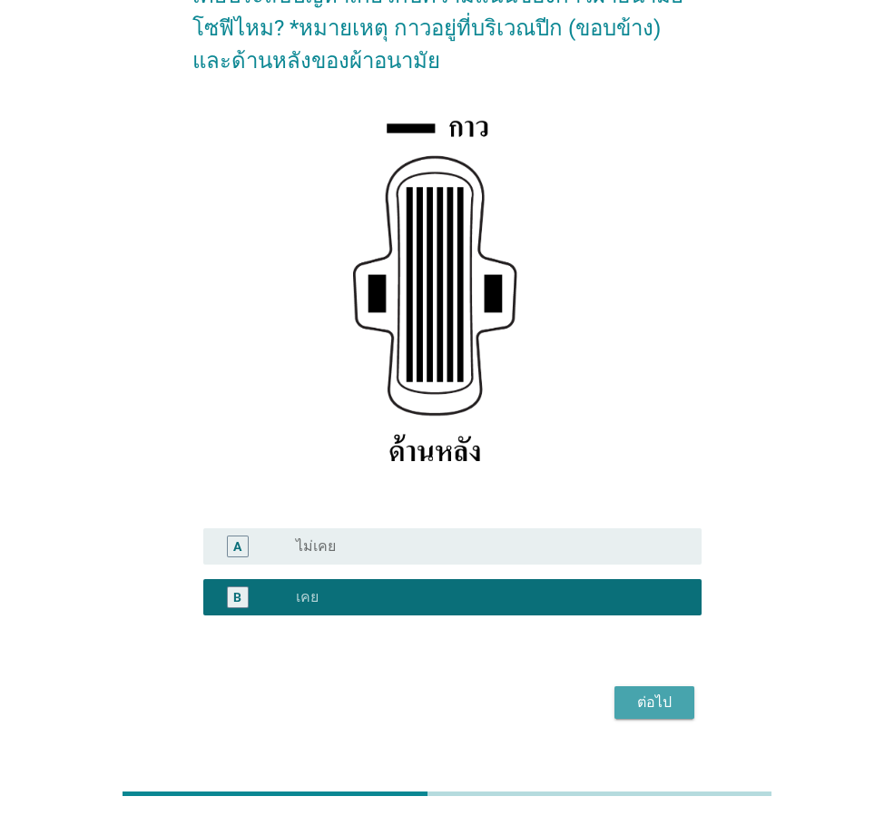
click at [686, 702] on button "ต่อไป" at bounding box center [655, 702] width 80 height 33
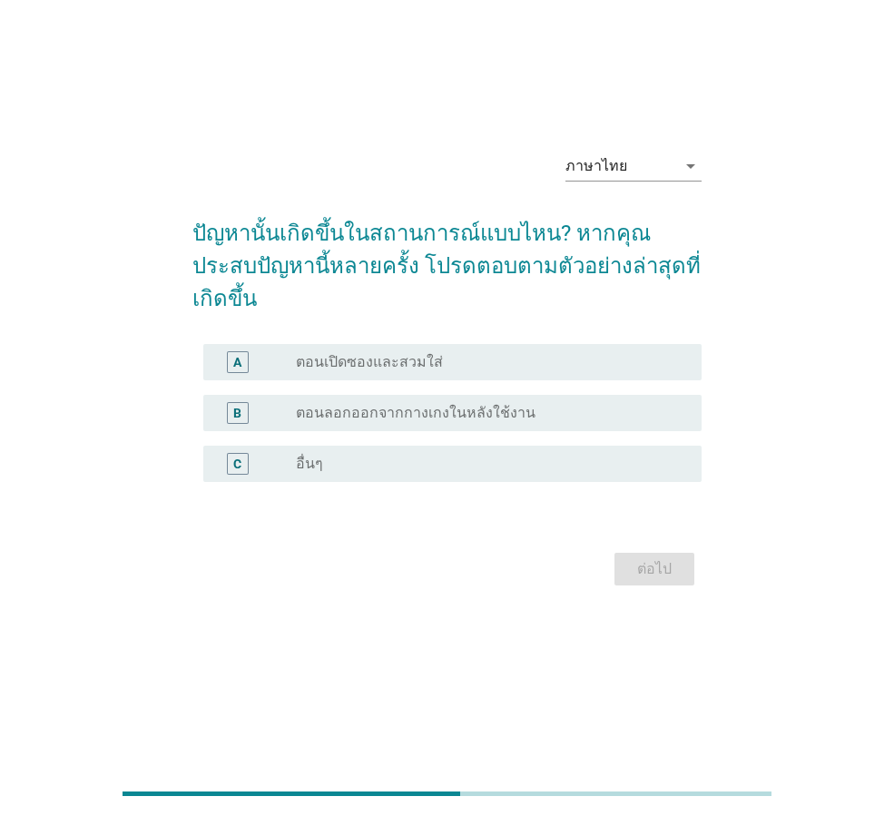
scroll to position [0, 0]
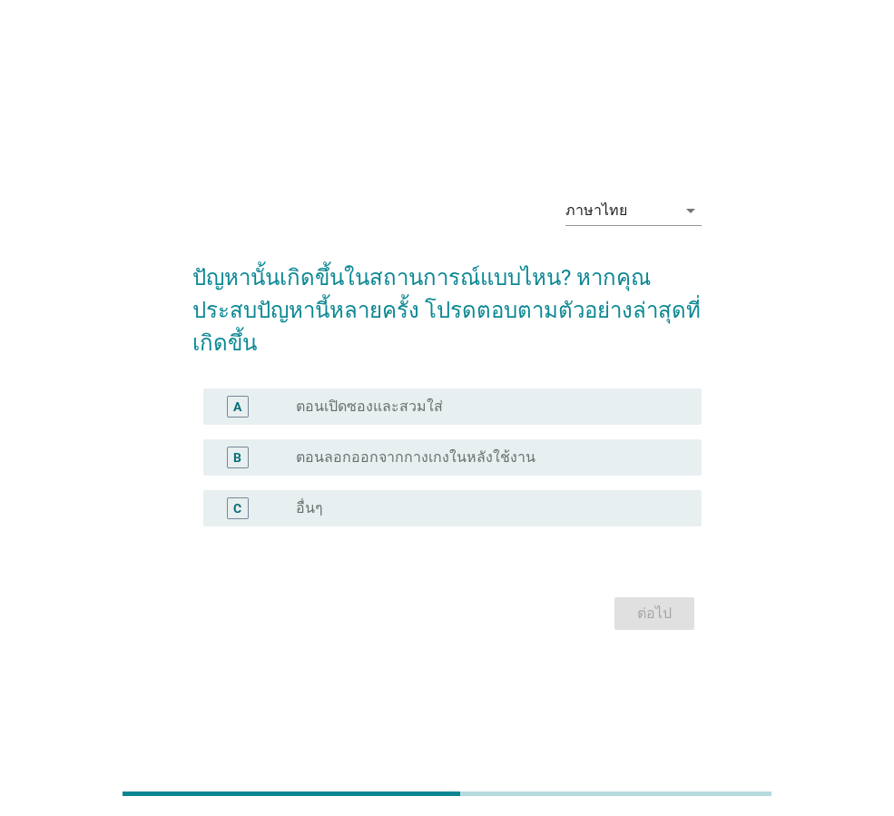
click at [432, 449] on label "ตอนลอกออกจากกางเกงในหลังใช้งาน" at bounding box center [416, 458] width 240 height 18
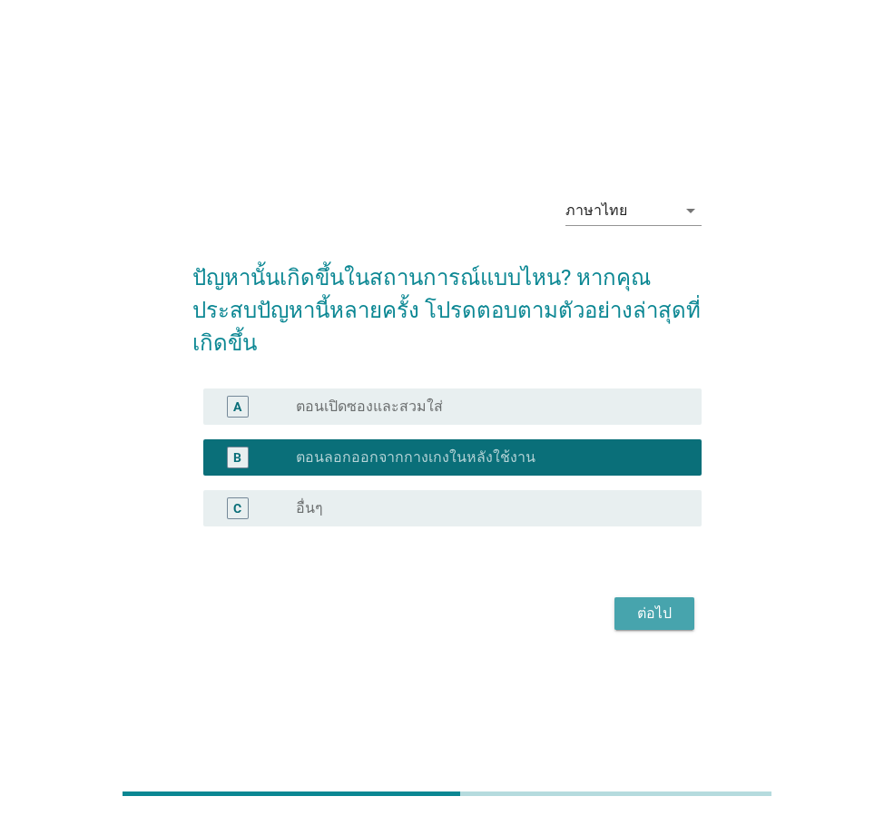
click at [686, 602] on button "ต่อไป" at bounding box center [655, 613] width 80 height 33
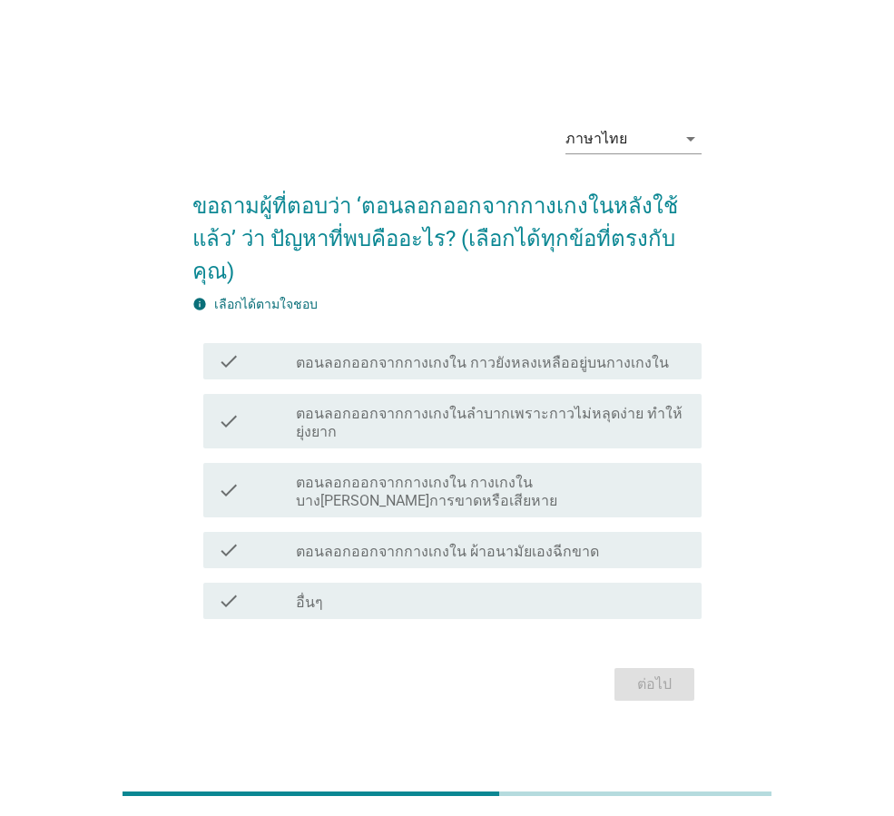
click at [457, 419] on label "ตอนลอกออกจากกางเกงในลำบากเพราะกาวไม่หลุดง่าย ทำให้ยุ่งยาก" at bounding box center [491, 423] width 391 height 36
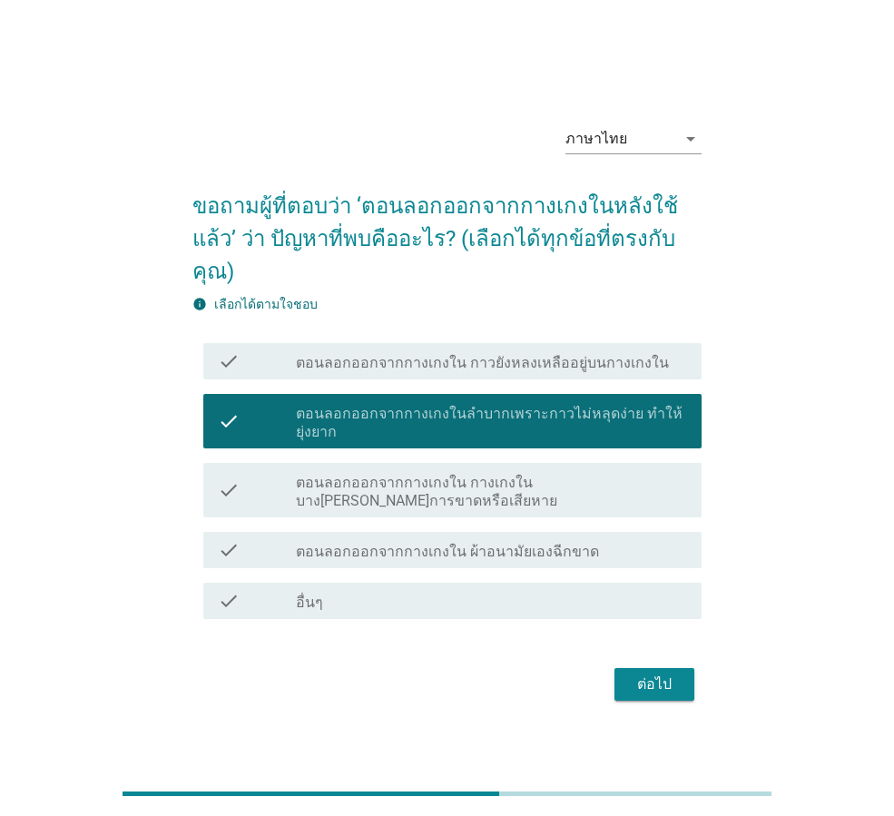
click at [641, 686] on div "ต่อไป" at bounding box center [446, 685] width 509 height 44
click at [646, 676] on div "ต่อไป" at bounding box center [654, 685] width 51 height 22
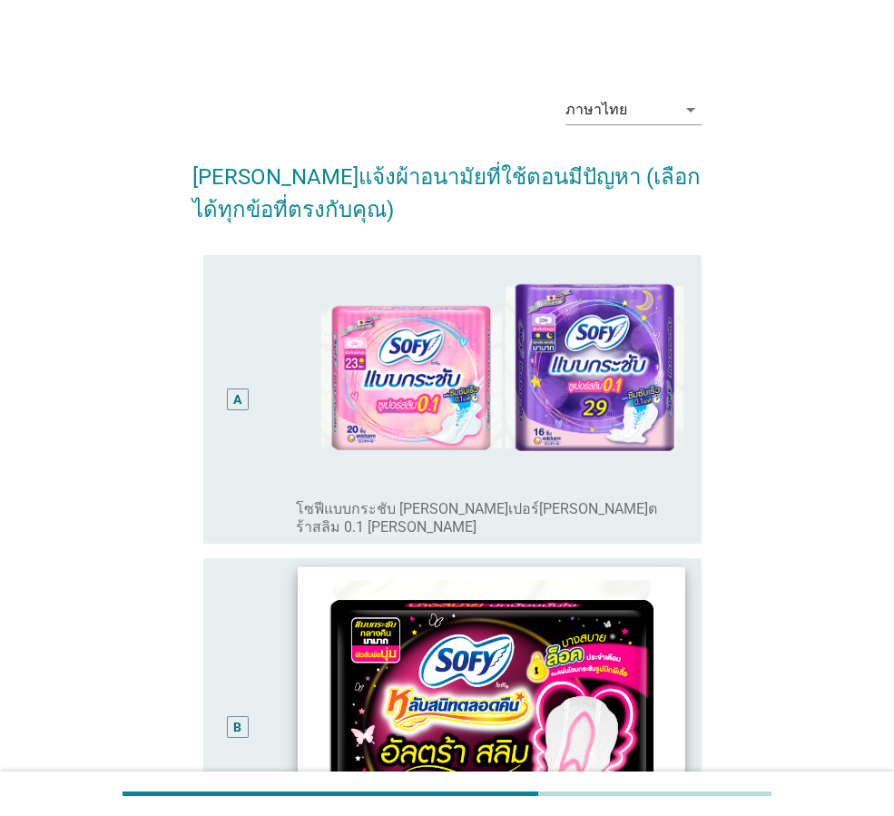
click at [303, 692] on img at bounding box center [491, 714] width 387 height 295
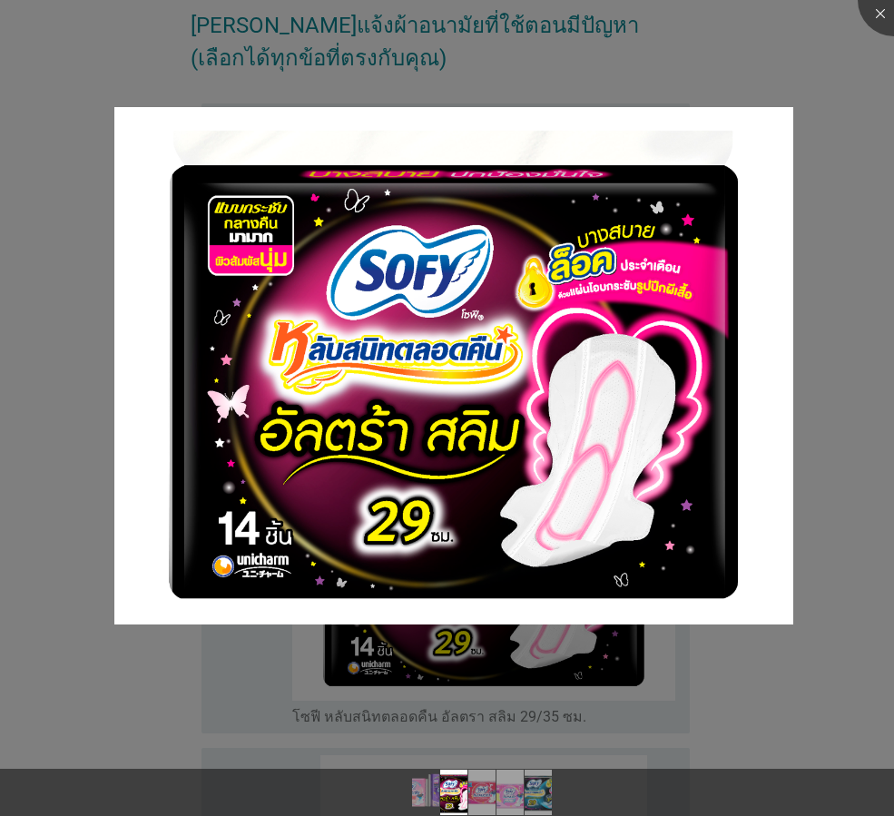
scroll to position [363, 0]
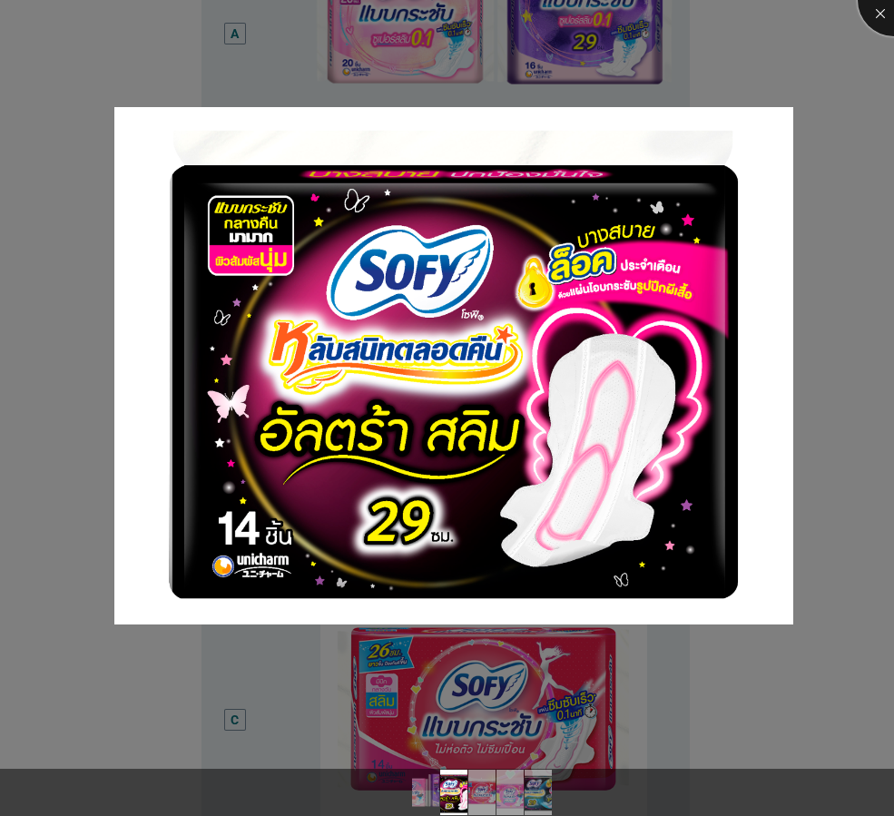
click at [885, 18] on div at bounding box center [894, 0] width 73 height 73
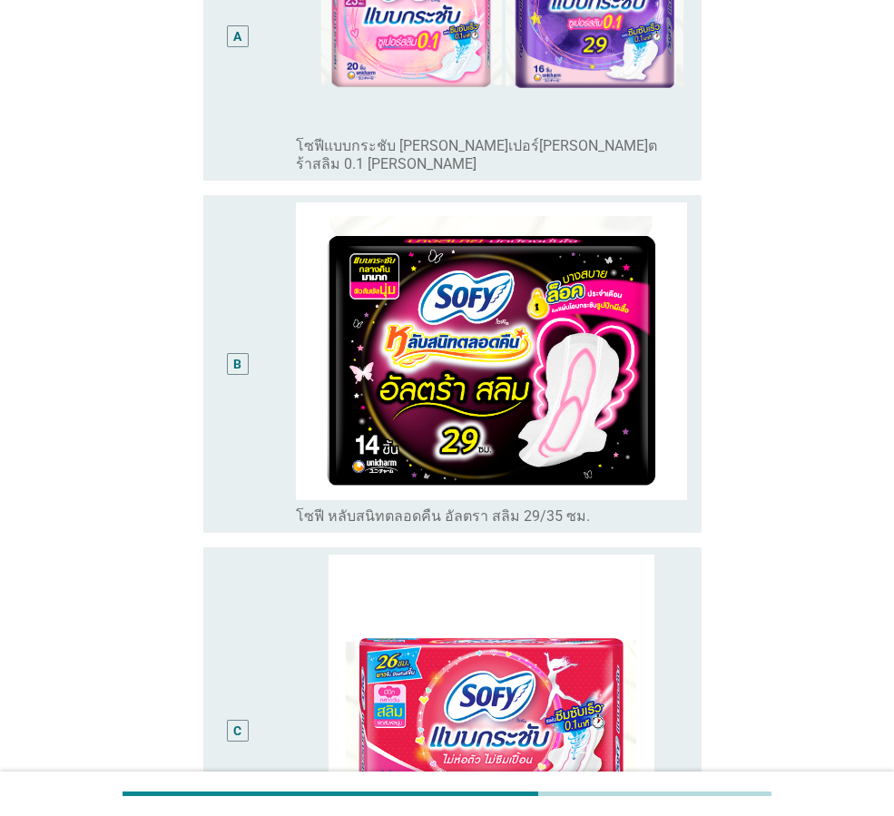
click at [240, 354] on div "B" at bounding box center [237, 363] width 8 height 19
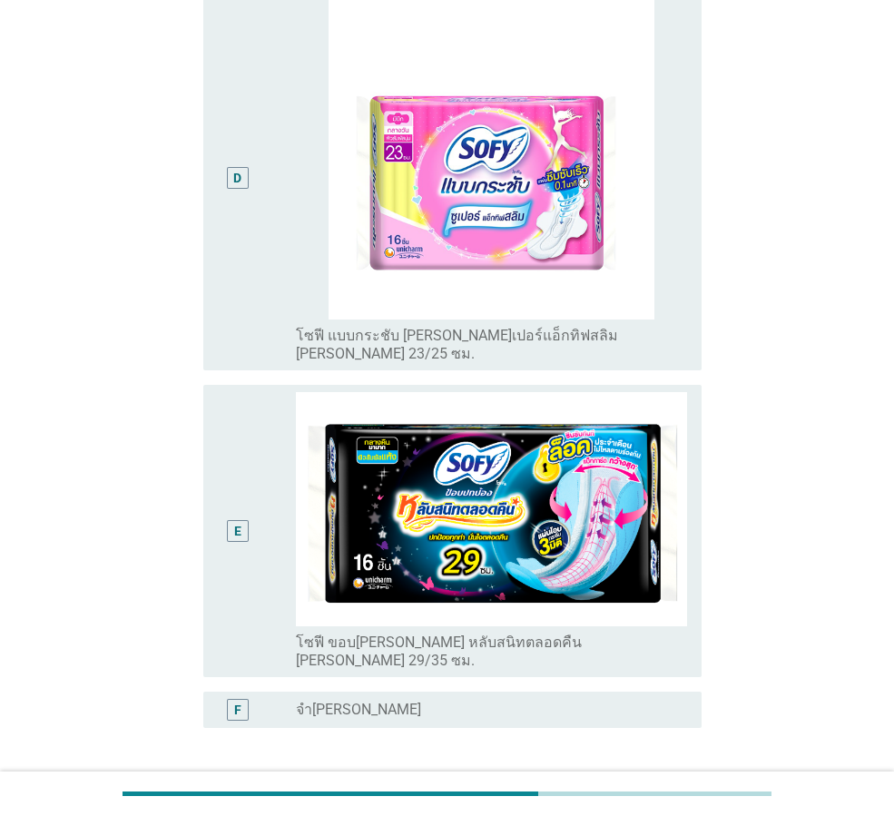
scroll to position [1271, 0]
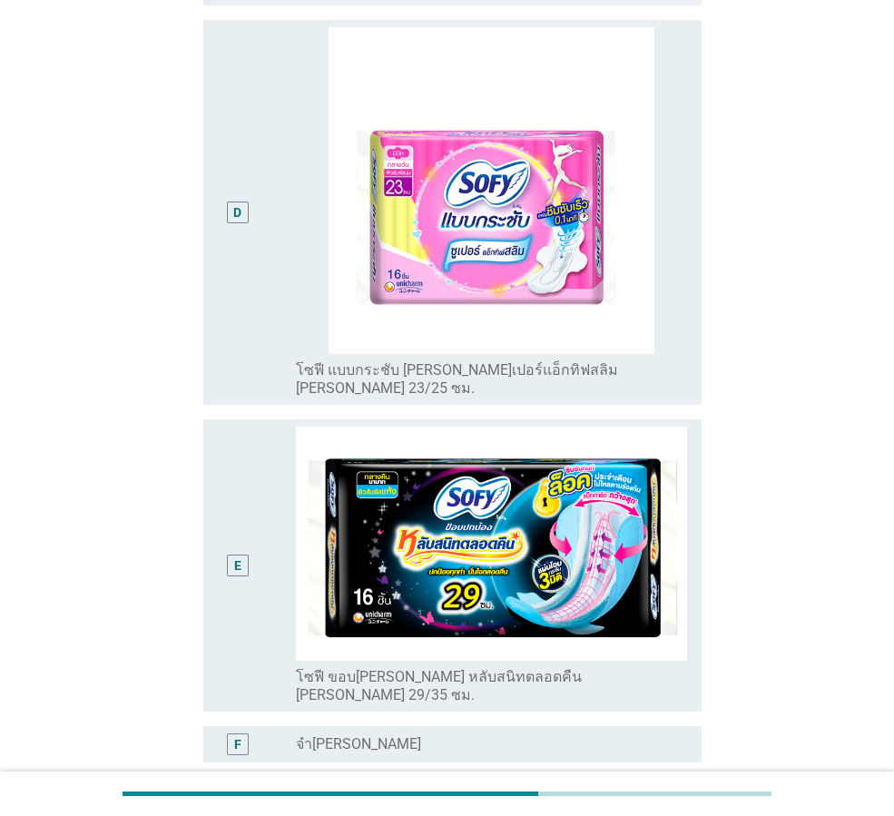
click at [224, 519] on div "E" at bounding box center [237, 566] width 39 height 278
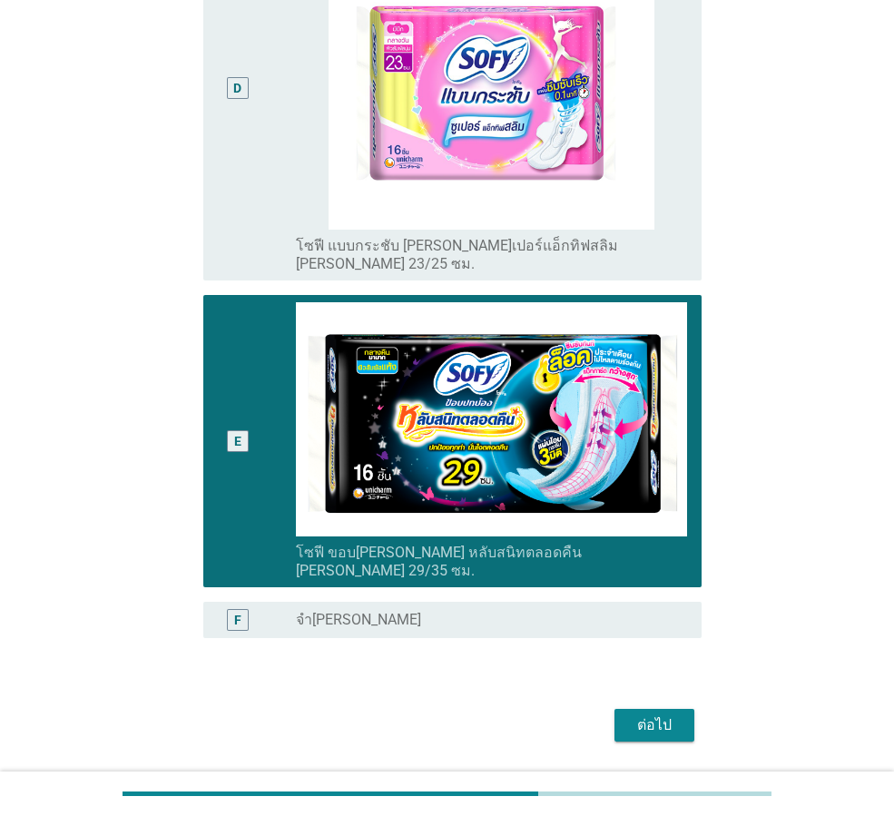
scroll to position [1396, 0]
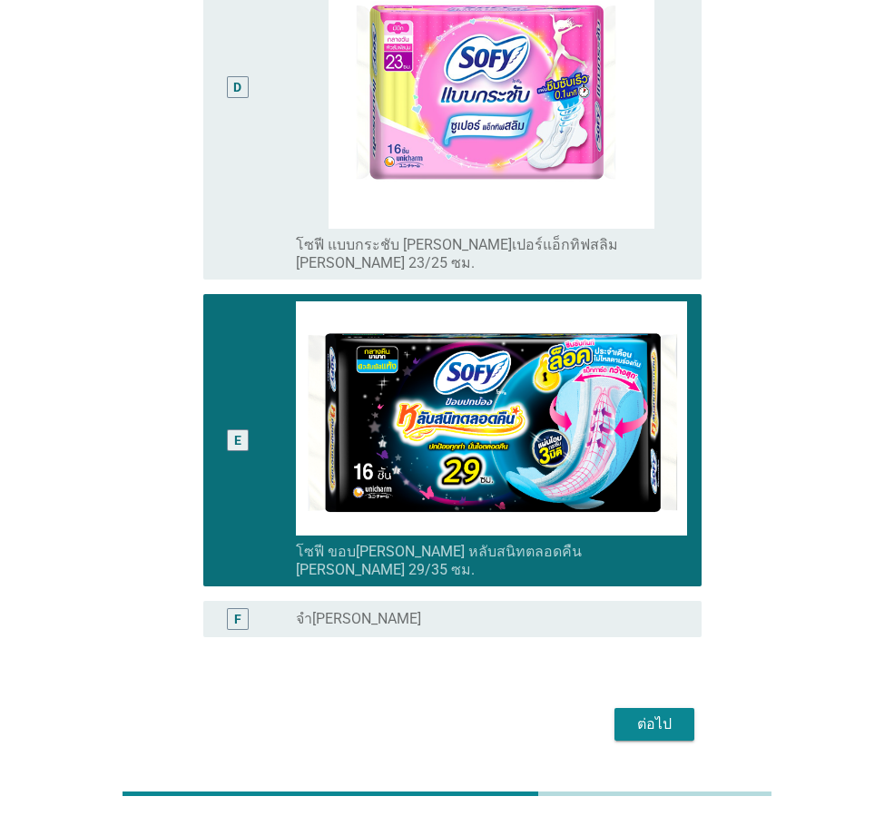
click at [647, 708] on button "ต่อไป" at bounding box center [655, 724] width 80 height 33
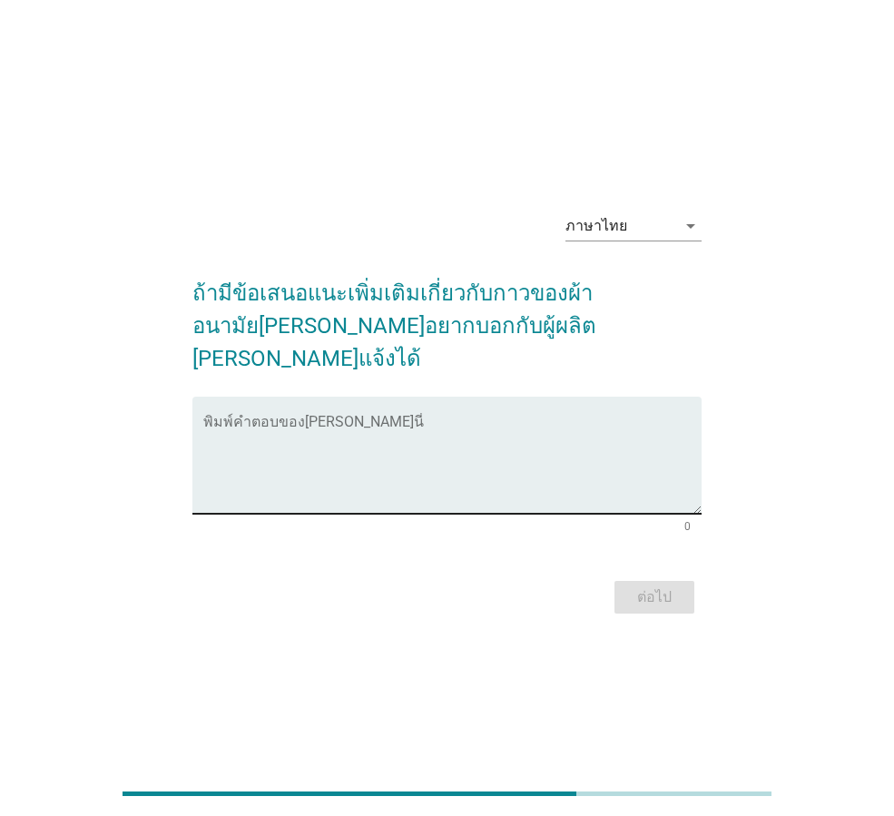
click at [362, 419] on textarea "พิมพ์คำตอบของคุณ ที่นี่" at bounding box center [452, 466] width 498 height 95
